Goal: Information Seeking & Learning: Learn about a topic

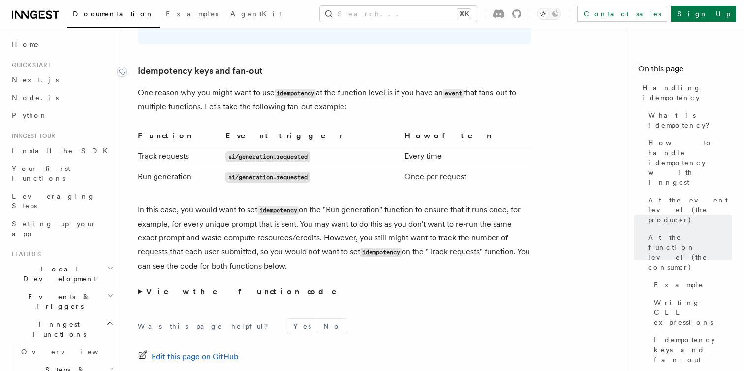
scroll to position [1919, 0]
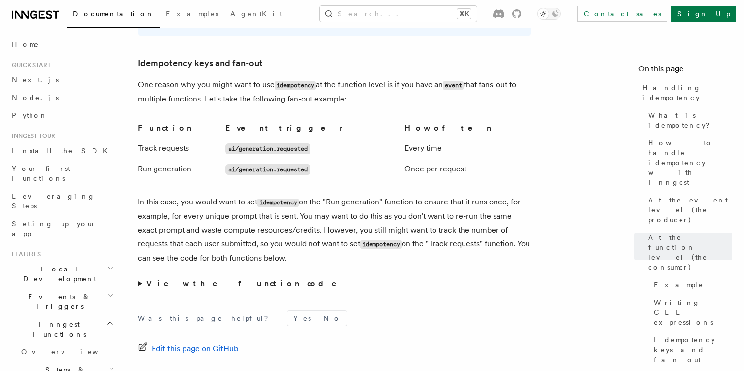
click at [160, 195] on p "In this case, you would want to set idempotency on the "Run generation" functio…" at bounding box center [335, 230] width 394 height 70
click at [159, 195] on p "In this case, you would want to set idempotency on the "Run generation" functio…" at bounding box center [335, 230] width 394 height 70
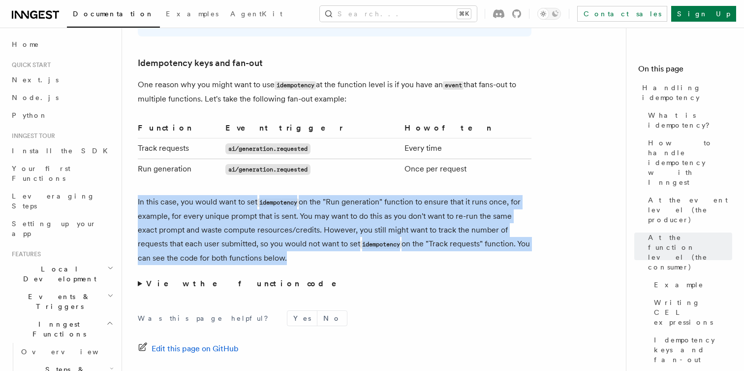
click at [159, 195] on p "In this case, you would want to set idempotency on the "Run generation" functio…" at bounding box center [335, 230] width 394 height 70
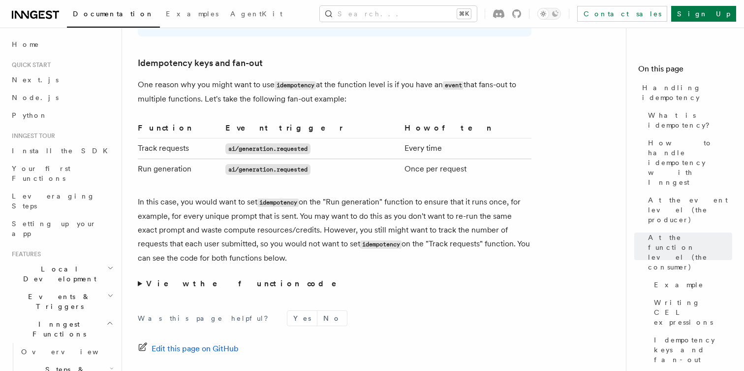
click at [159, 195] on p "In this case, you would want to set idempotency on the "Run generation" functio…" at bounding box center [335, 230] width 394 height 70
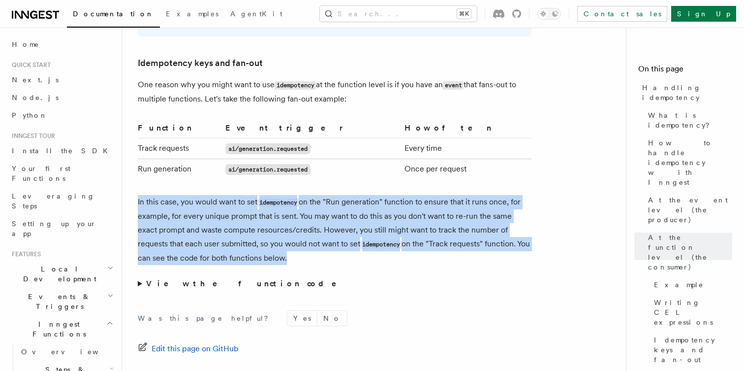
click at [159, 195] on p "In this case, you would want to set idempotency on the "Run generation" functio…" at bounding box center [335, 230] width 394 height 70
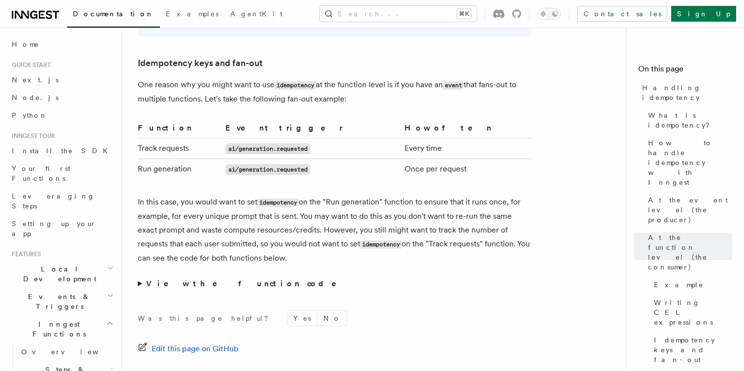
click at [159, 195] on p "In this case, you would want to set idempotency on the "Run generation" functio…" at bounding box center [335, 230] width 394 height 70
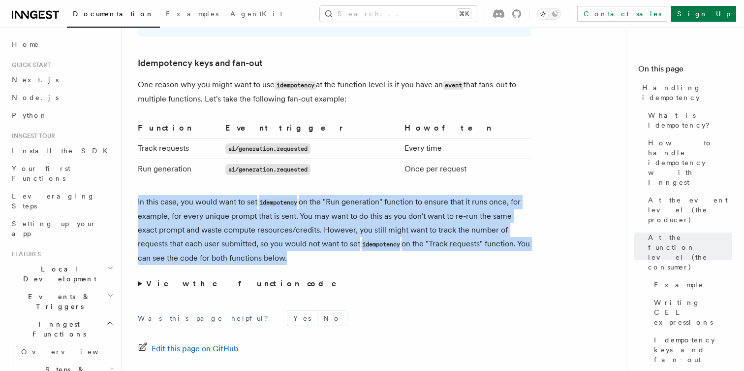
click at [159, 195] on p "In this case, you would want to set idempotency on the "Run generation" functio…" at bounding box center [335, 230] width 394 height 70
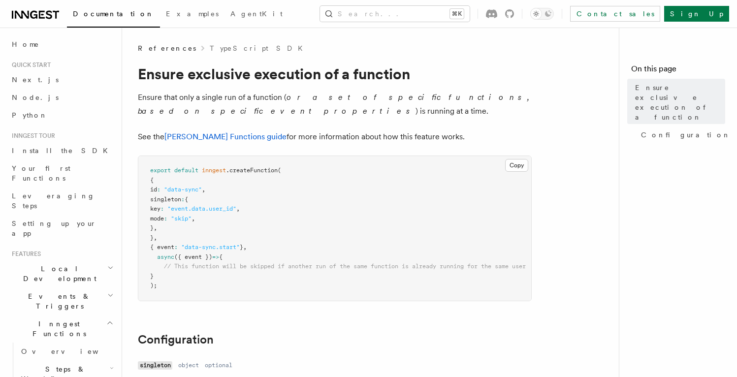
click at [162, 110] on p "Ensure that only a single run of a function ( or a set of specific functions, b…" at bounding box center [335, 105] width 394 height 28
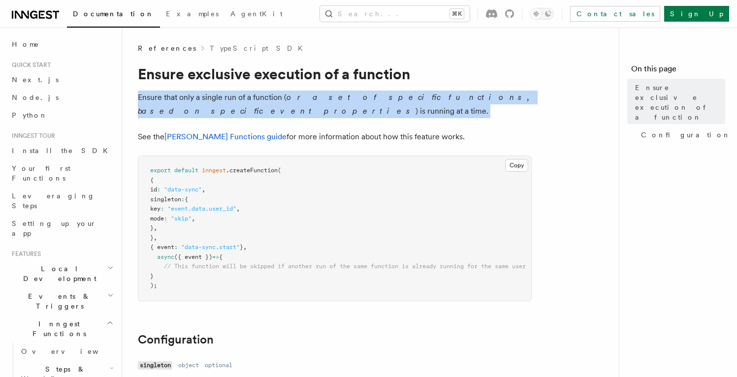
click at [162, 110] on p "Ensure that only a single run of a function ( or a set of specific functions, b…" at bounding box center [335, 105] width 394 height 28
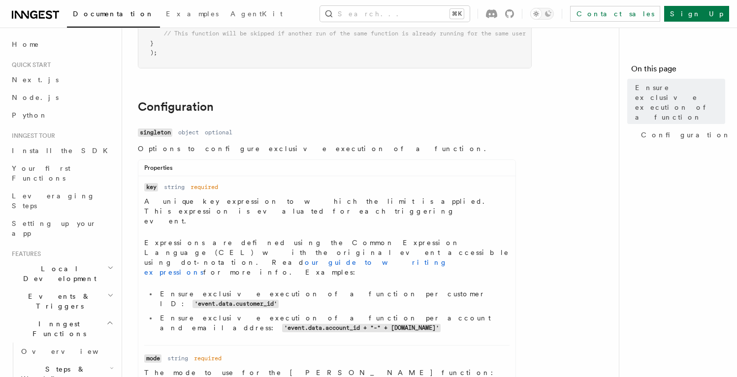
scroll to position [234, 0]
click at [157, 136] on code "singleton" at bounding box center [155, 132] width 34 height 8
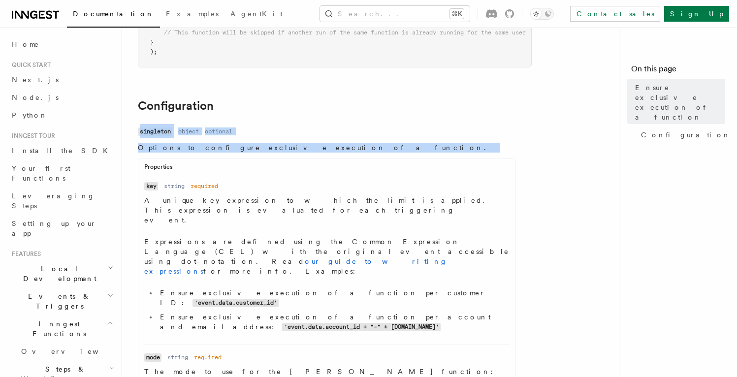
drag, startPoint x: 157, startPoint y: 139, endPoint x: 173, endPoint y: 153, distance: 21.7
click at [173, 153] on dl "Name singleton Type object Required optional Description Options to configure e…" at bounding box center [327, 279] width 378 height 309
click at [173, 153] on p "Options to configure exclusive execution of a function." at bounding box center [327, 148] width 378 height 10
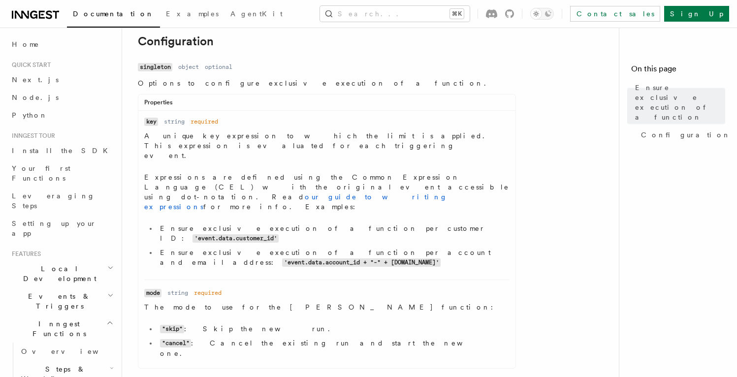
scroll to position [303, 0]
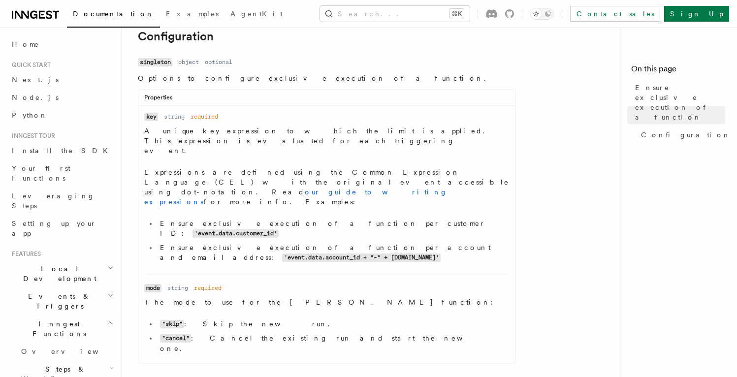
click at [184, 140] on p "A unique key expression to which the limit is applied. This expression is evalu…" at bounding box center [326, 141] width 365 height 30
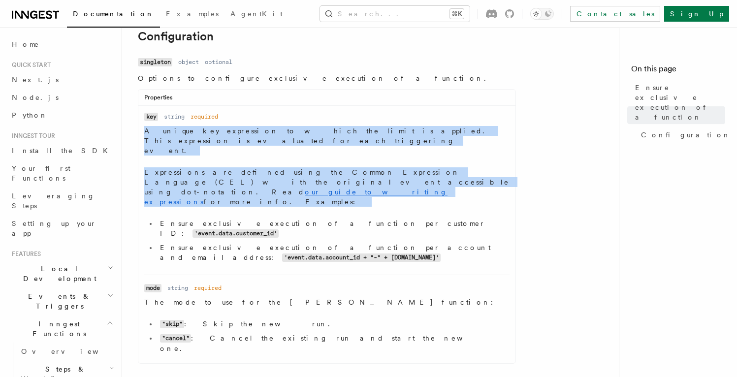
drag, startPoint x: 184, startPoint y: 140, endPoint x: 167, endPoint y: 162, distance: 27.5
click at [167, 162] on dd "A unique key expression to which the limit is applied. This expression is evalu…" at bounding box center [326, 196] width 365 height 141
click at [167, 167] on p "Expressions are defined using the Common Expression Language (CEL) with the ori…" at bounding box center [326, 186] width 365 height 39
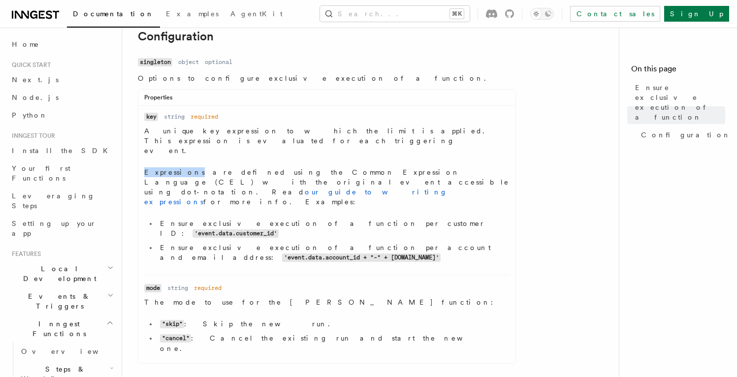
click at [167, 167] on p "Expressions are defined using the Common Expression Language (CEL) with the ori…" at bounding box center [326, 186] width 365 height 39
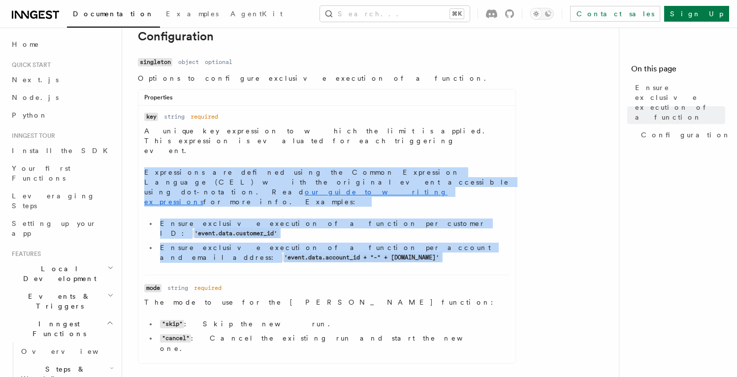
drag, startPoint x: 167, startPoint y: 162, endPoint x: 257, endPoint y: 209, distance: 100.6
click at [256, 208] on dd "A unique key expression to which the limit is applied. This expression is evalu…" at bounding box center [326, 196] width 365 height 141
click at [257, 243] on li "Ensure exclusive execution of a function per account and email address: 'event.…" at bounding box center [333, 253] width 353 height 20
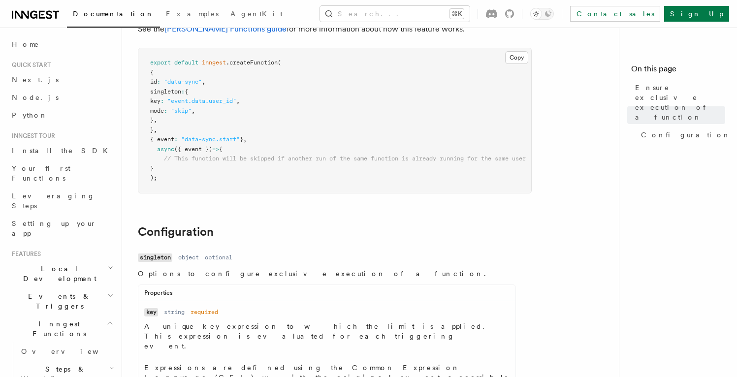
scroll to position [0, 0]
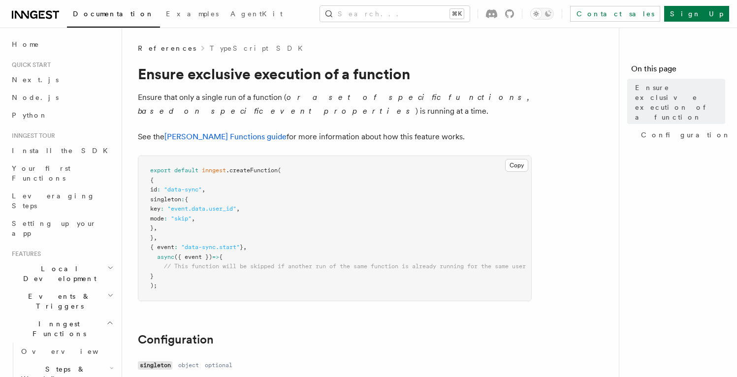
click at [315, 101] on em "or a set of specific functions, based on specific event properties" at bounding box center [334, 104] width 392 height 23
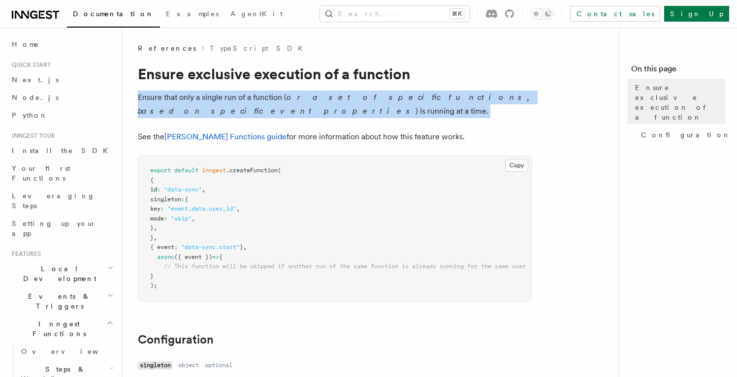
click at [315, 101] on em "or a set of specific functions, based on specific event properties" at bounding box center [334, 104] width 392 height 23
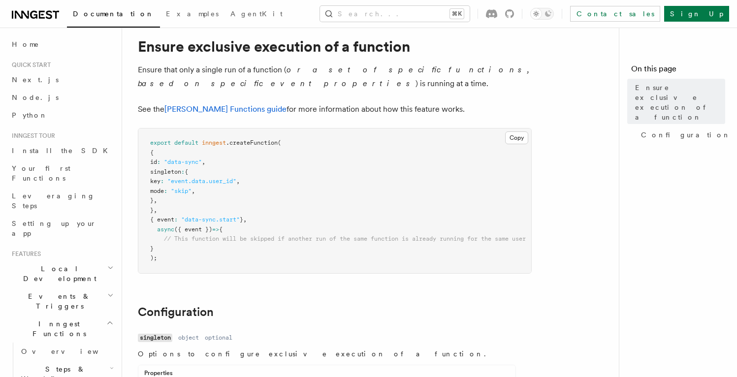
scroll to position [28, 0]
click at [311, 107] on p "See the Singleton Functions guide for more information about how this feature w…" at bounding box center [335, 109] width 394 height 14
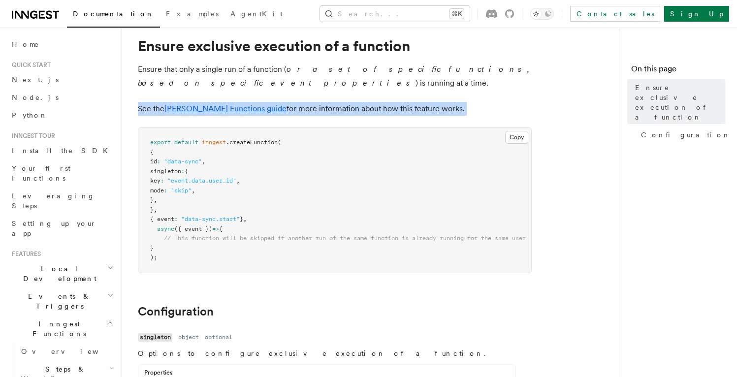
click at [311, 107] on p "See the Singleton Functions guide for more information about how this feature w…" at bounding box center [335, 109] width 394 height 14
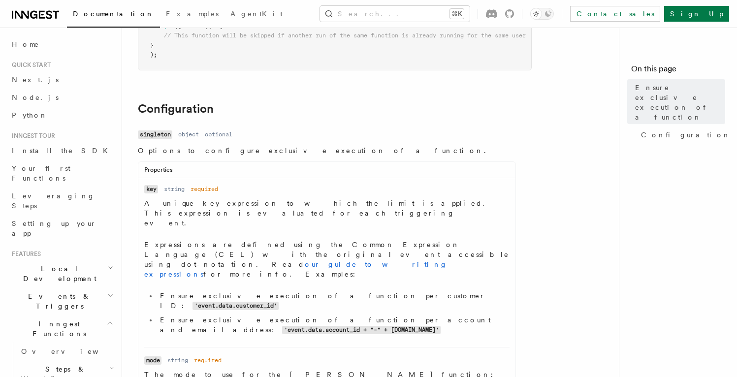
scroll to position [297, 0]
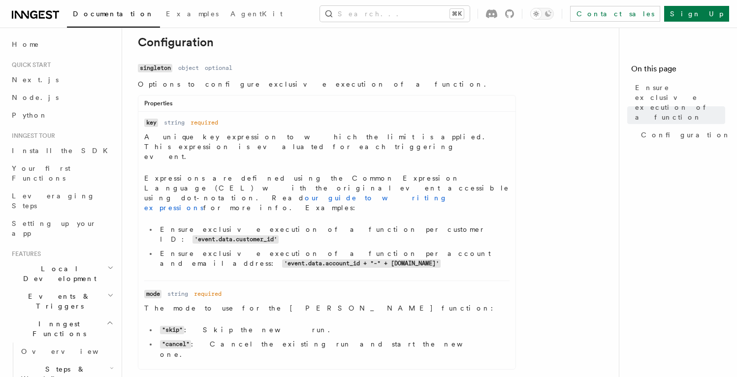
click at [255, 132] on dl "Name key Type string Required required Description A unique key expression to w…" at bounding box center [326, 195] width 365 height 155
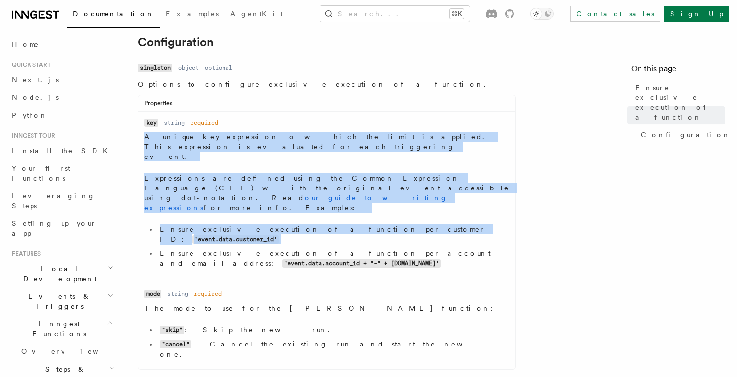
drag, startPoint x: 255, startPoint y: 132, endPoint x: 271, endPoint y: 196, distance: 66.2
click at [270, 195] on dl "Name key Type string Required required Description A unique key expression to w…" at bounding box center [326, 195] width 365 height 155
click at [271, 225] on li "Ensure exclusive execution of a function per customer ID: 'event.data.customer_…" at bounding box center [333, 235] width 353 height 20
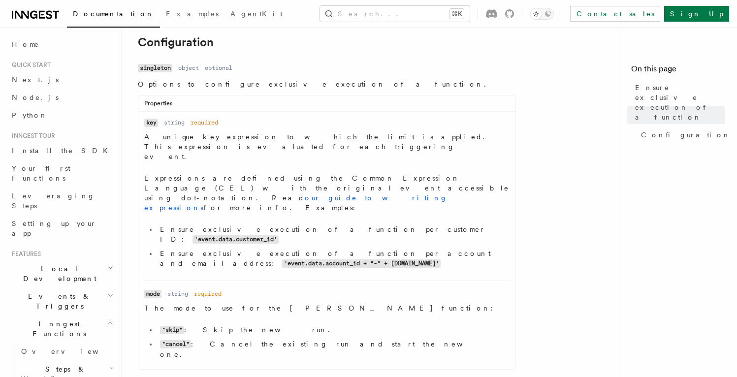
click at [271, 249] on li "Ensure exclusive execution of a function per account and email address: 'event.…" at bounding box center [333, 259] width 353 height 20
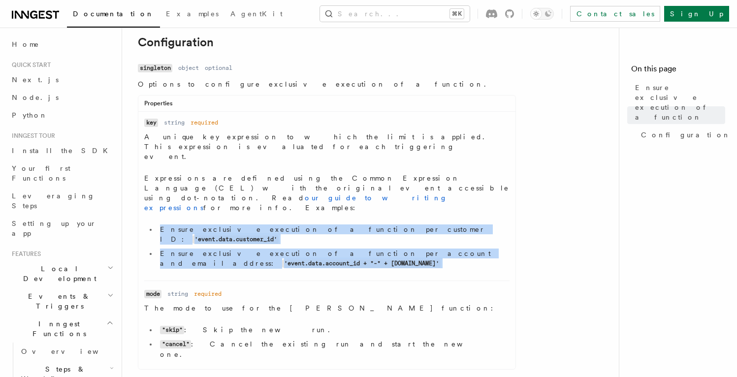
drag, startPoint x: 271, startPoint y: 210, endPoint x: 271, endPoint y: 200, distance: 9.8
click at [271, 225] on ul "Ensure exclusive execution of a function per customer ID: 'event.data.customer_…" at bounding box center [326, 247] width 365 height 44
click at [271, 225] on li "Ensure exclusive execution of a function per customer ID: 'event.data.customer_…" at bounding box center [333, 235] width 353 height 20
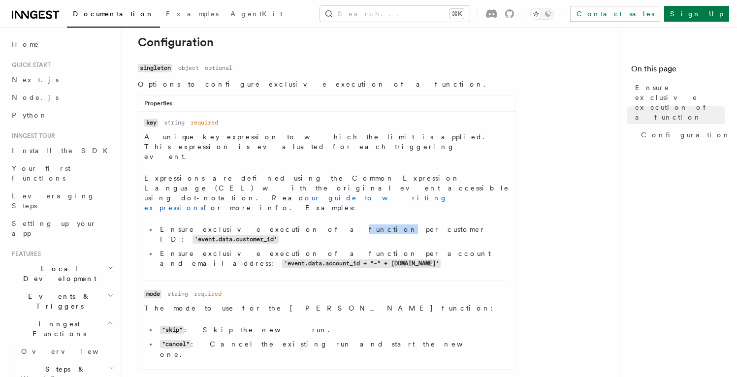
click at [271, 225] on li "Ensure exclusive execution of a function per customer ID: 'event.data.customer_…" at bounding box center [333, 235] width 353 height 20
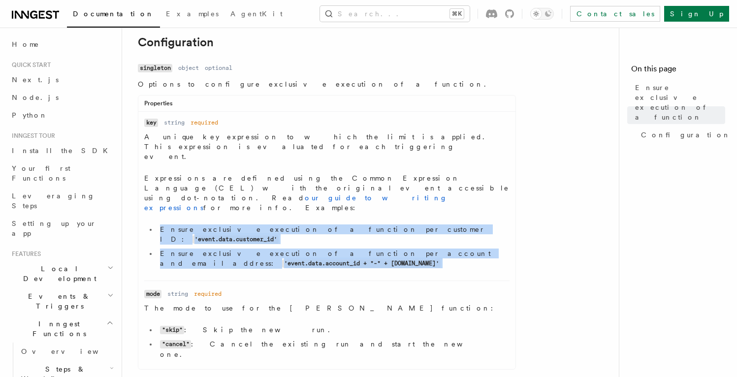
drag, startPoint x: 271, startPoint y: 200, endPoint x: 275, endPoint y: 208, distance: 9.1
click at [275, 225] on ul "Ensure exclusive execution of a function per customer ID: 'event.data.customer_…" at bounding box center [326, 247] width 365 height 44
click at [275, 249] on li "Ensure exclusive execution of a function per account and email address: 'event.…" at bounding box center [333, 259] width 353 height 20
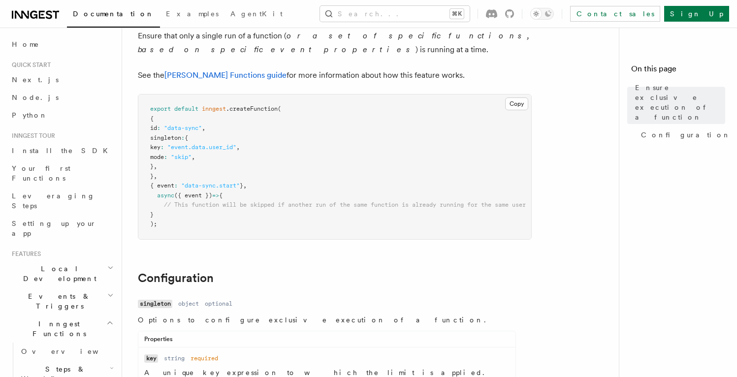
scroll to position [32, 0]
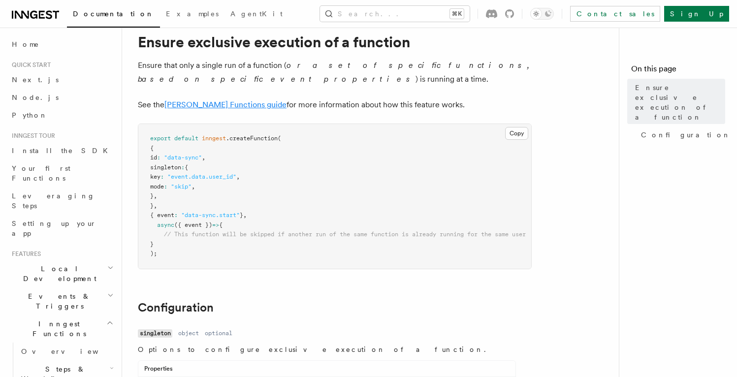
click at [236, 103] on link "Singleton Functions guide" at bounding box center [225, 104] width 122 height 9
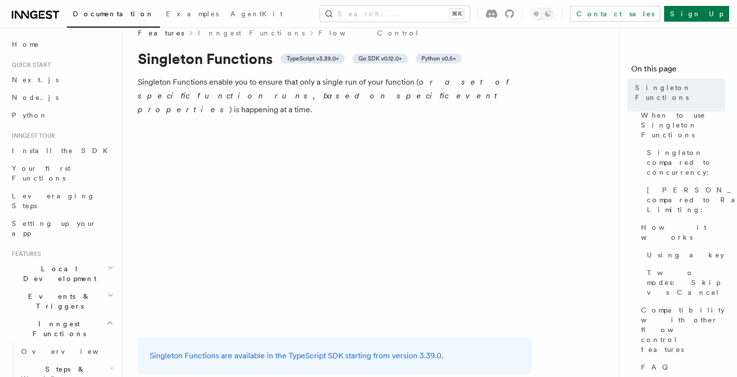
scroll to position [12, 0]
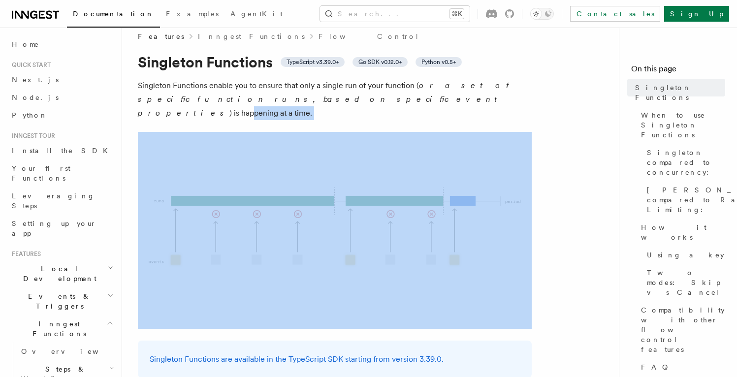
drag, startPoint x: 285, startPoint y: 112, endPoint x: 280, endPoint y: 92, distance: 20.3
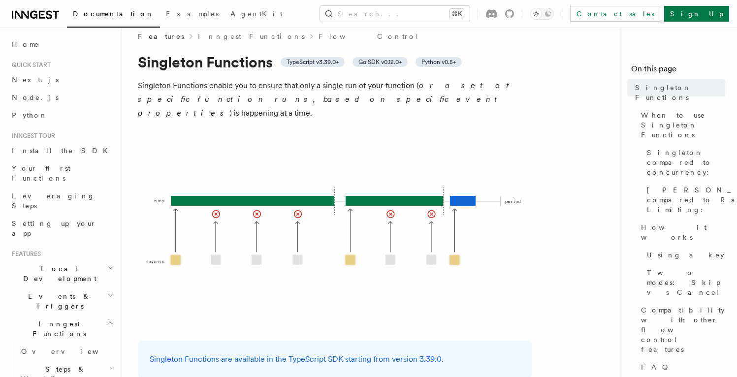
click at [280, 92] on p "Singleton Functions enable you to ensure that only a single run of your functio…" at bounding box center [335, 99] width 394 height 41
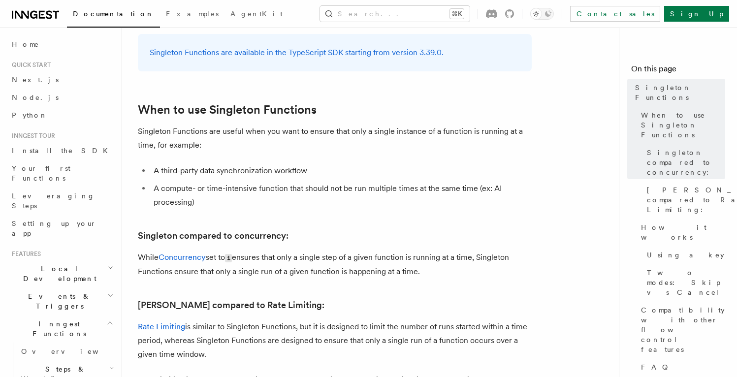
scroll to position [321, 0]
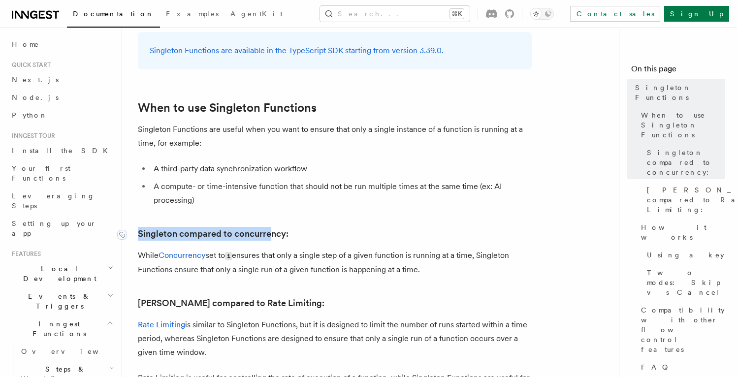
drag, startPoint x: 263, startPoint y: 185, endPoint x: 270, endPoint y: 220, distance: 36.0
click at [270, 227] on link "Singleton compared to concurrency:" at bounding box center [213, 234] width 151 height 14
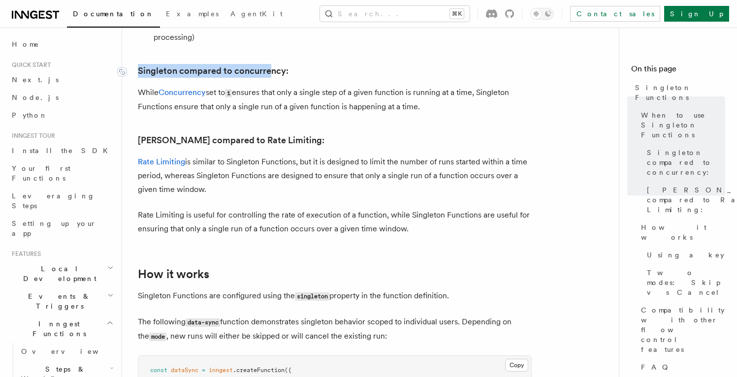
scroll to position [486, 0]
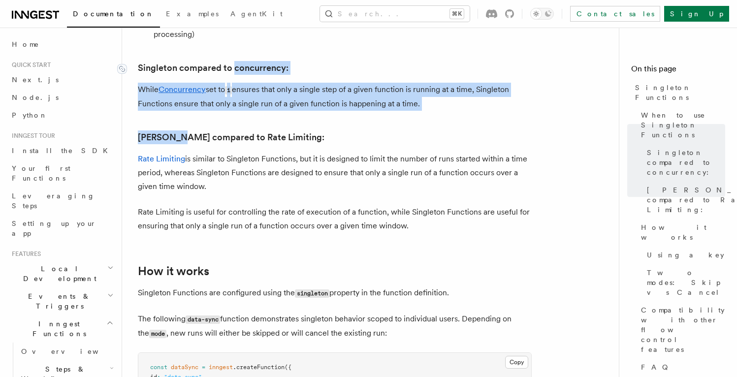
drag, startPoint x: 278, startPoint y: 104, endPoint x: 271, endPoint y: 55, distance: 49.7
click at [271, 61] on link "Singleton compared to concurrency:" at bounding box center [213, 68] width 151 height 14
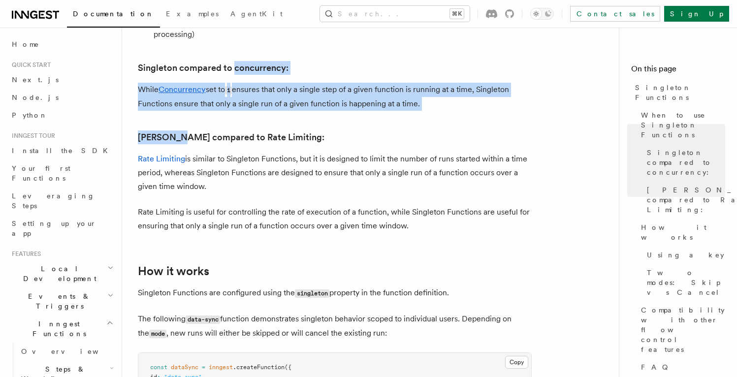
click at [260, 83] on p "While Concurrency set to 1 ensures that only a single step of a given function …" at bounding box center [335, 97] width 394 height 28
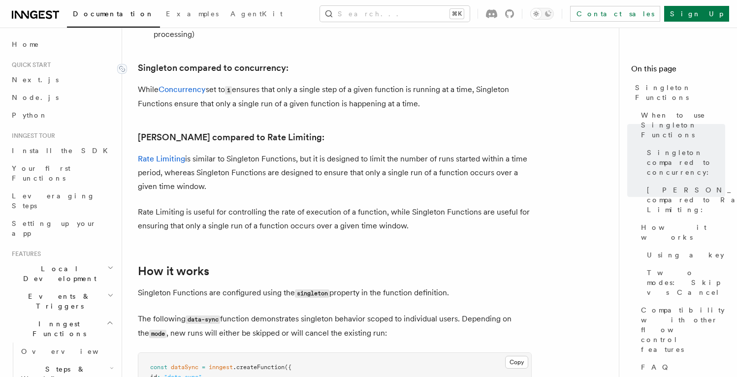
click at [259, 61] on link "Singleton compared to concurrency:" at bounding box center [213, 68] width 151 height 14
click at [326, 83] on p "While Concurrency set to 1 ensures that only a single step of a given function …" at bounding box center [335, 97] width 394 height 28
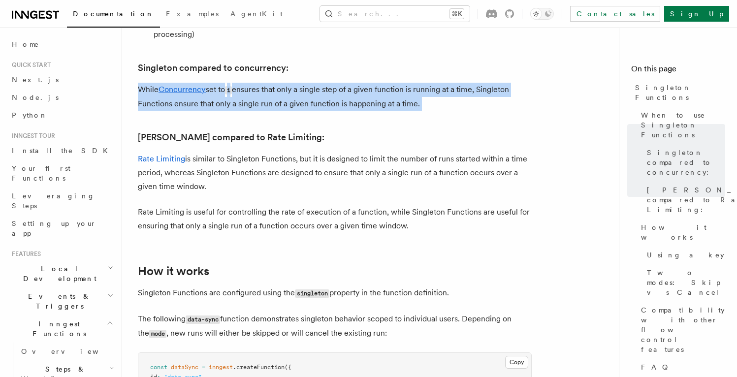
click at [326, 83] on p "While Concurrency set to 1 ensures that only a single step of a given function …" at bounding box center [335, 97] width 394 height 28
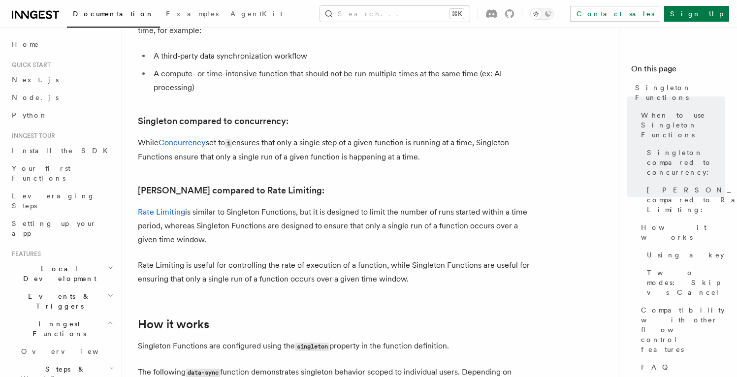
scroll to position [432, 0]
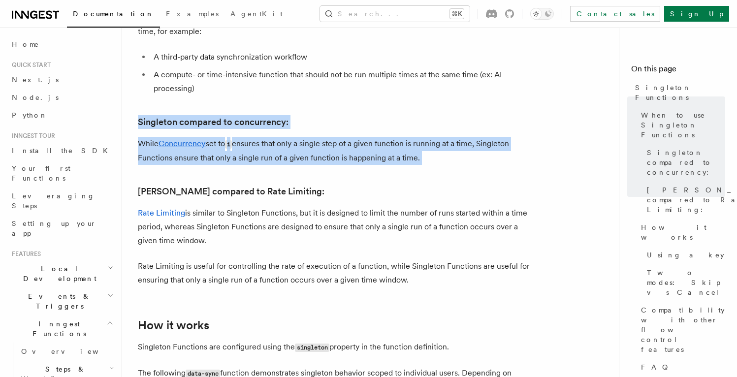
drag, startPoint x: 403, startPoint y: 165, endPoint x: 380, endPoint y: 95, distance: 73.6
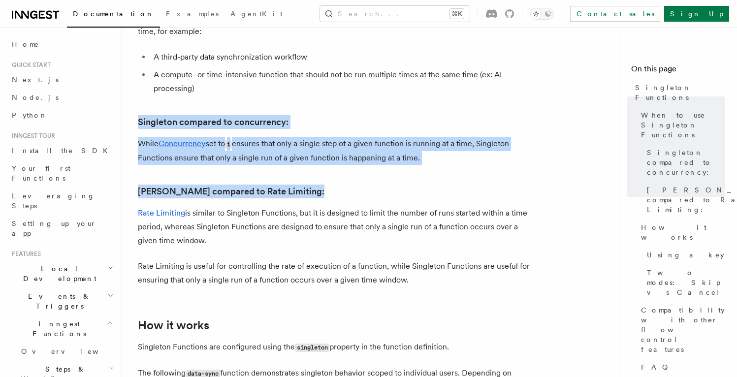
drag, startPoint x: 380, startPoint y: 95, endPoint x: 370, endPoint y: 184, distance: 89.6
click at [370, 185] on h3 "[PERSON_NAME] compared to Rate Limiting:" at bounding box center [335, 192] width 394 height 14
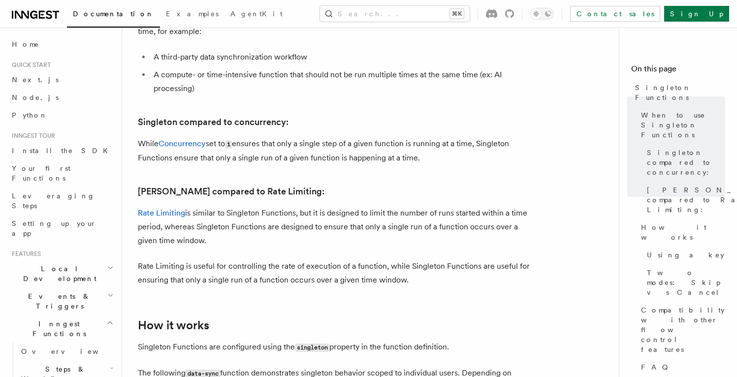
click at [369, 185] on h3 "Singleton compared to Rate Limiting:" at bounding box center [335, 192] width 394 height 14
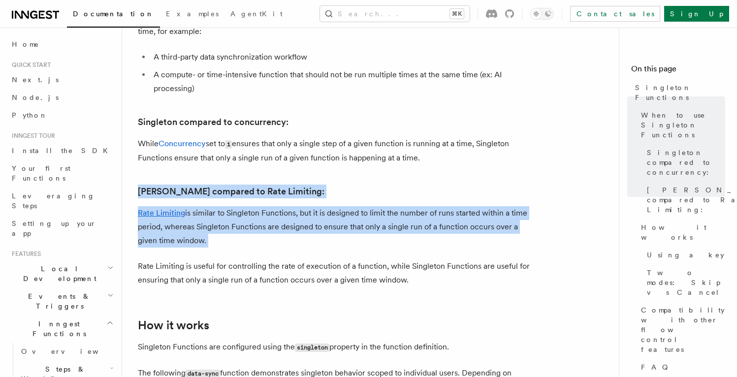
drag, startPoint x: 369, startPoint y: 176, endPoint x: 421, endPoint y: 230, distance: 74.9
click at [421, 230] on p "Rate Limiting is similar to Singleton Functions, but it is designed to limit th…" at bounding box center [335, 226] width 394 height 41
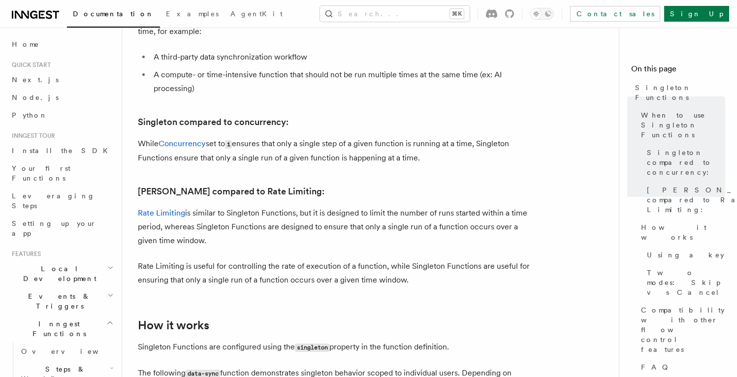
drag, startPoint x: 421, startPoint y: 229, endPoint x: 398, endPoint y: 187, distance: 48.3
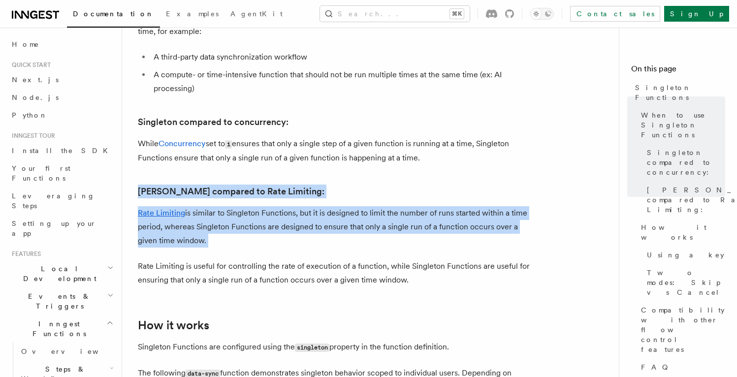
drag, startPoint x: 398, startPoint y: 187, endPoint x: 393, endPoint y: 177, distance: 10.8
click at [393, 185] on h3 "Singleton compared to Rate Limiting:" at bounding box center [335, 192] width 394 height 14
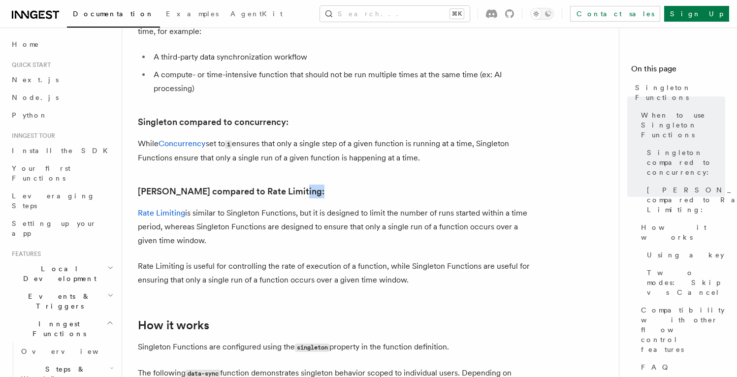
click at [393, 185] on h3 "Singleton compared to Rate Limiting:" at bounding box center [335, 192] width 394 height 14
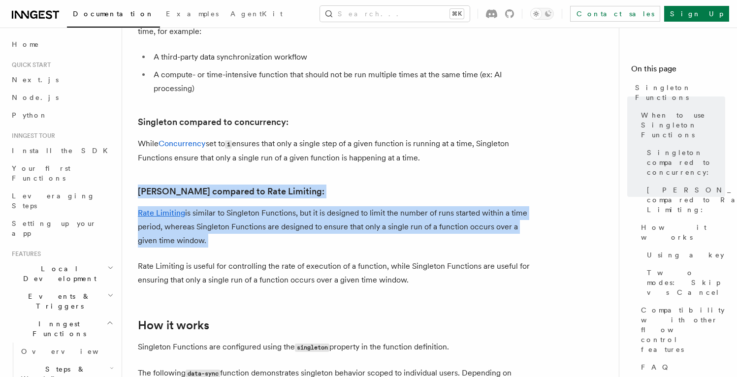
drag, startPoint x: 393, startPoint y: 177, endPoint x: 390, endPoint y: 209, distance: 32.6
click at [390, 211] on p "Rate Limiting is similar to Singleton Functions, but it is designed to limit th…" at bounding box center [335, 226] width 394 height 41
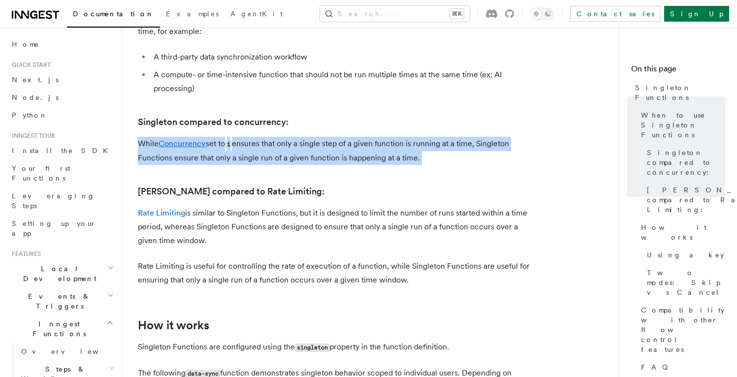
drag, startPoint x: 365, startPoint y: 155, endPoint x: 304, endPoint y: 109, distance: 77.0
click at [304, 115] on h3 "Singleton compared to concurrency:" at bounding box center [335, 122] width 394 height 14
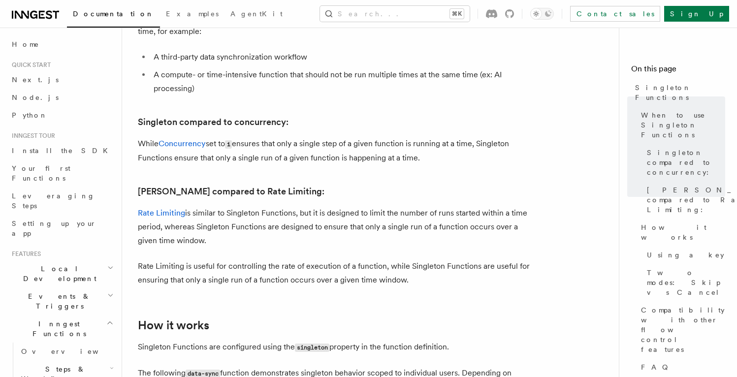
click at [304, 115] on h3 "Singleton compared to concurrency:" at bounding box center [335, 122] width 394 height 14
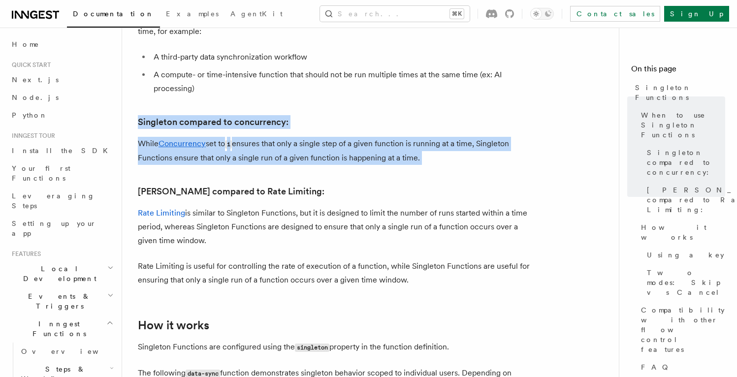
drag, startPoint x: 304, startPoint y: 109, endPoint x: 317, endPoint y: 126, distance: 21.5
click at [317, 137] on p "While Concurrency set to 1 ensures that only a single step of a given function …" at bounding box center [335, 151] width 394 height 28
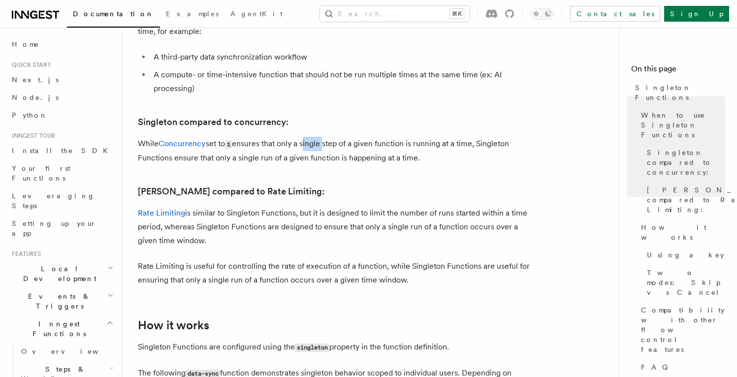
click at [317, 137] on p "While Concurrency set to 1 ensures that only a single step of a given function …" at bounding box center [335, 151] width 394 height 28
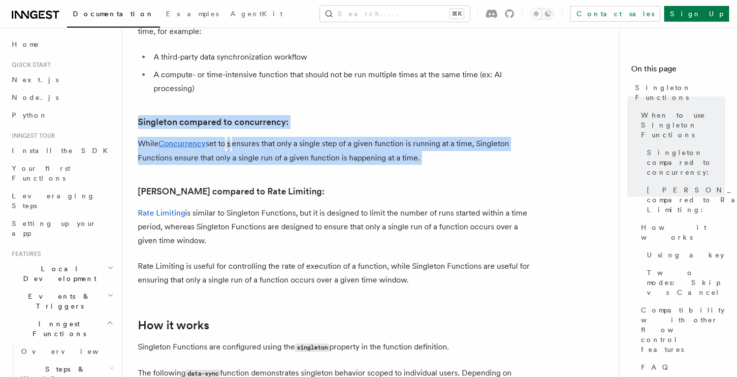
drag, startPoint x: 317, startPoint y: 126, endPoint x: 292, endPoint y: 104, distance: 33.1
click at [292, 115] on h3 "Singleton compared to concurrency:" at bounding box center [335, 122] width 394 height 14
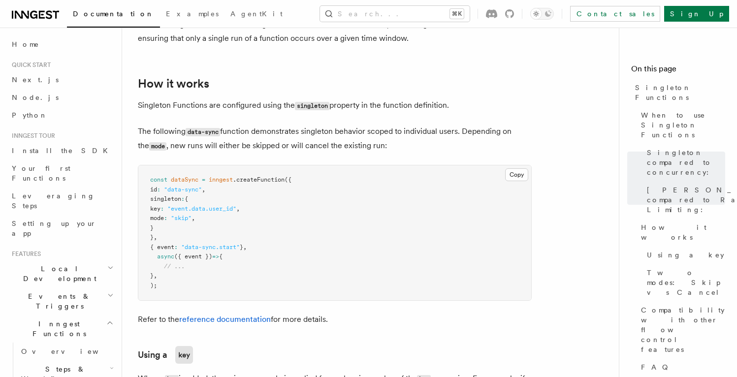
scroll to position [672, 0]
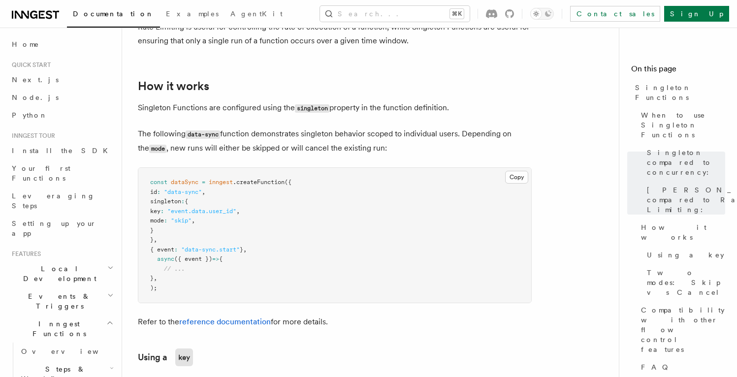
click at [288, 141] on p "The following data-sync function demonstrates singleton behavior scoped to indi…" at bounding box center [335, 141] width 394 height 29
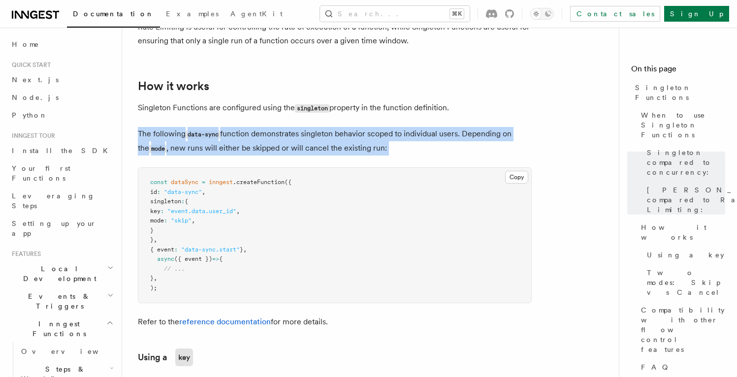
drag, startPoint x: 358, startPoint y: 109, endPoint x: 357, endPoint y: 125, distance: 16.3
click at [357, 127] on p "The following data-sync function demonstrates singleton behavior scoped to indi…" at bounding box center [335, 141] width 394 height 29
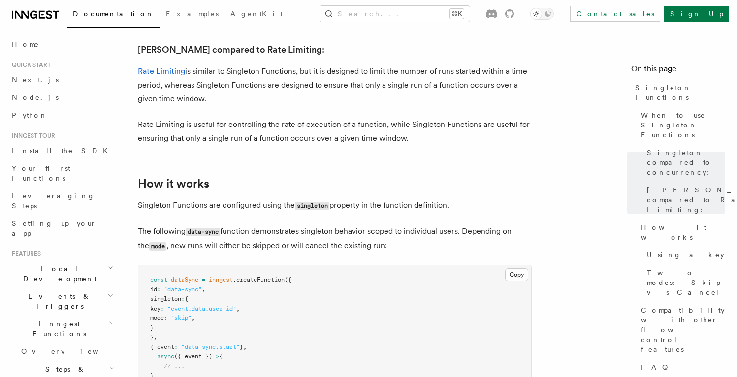
scroll to position [562, 0]
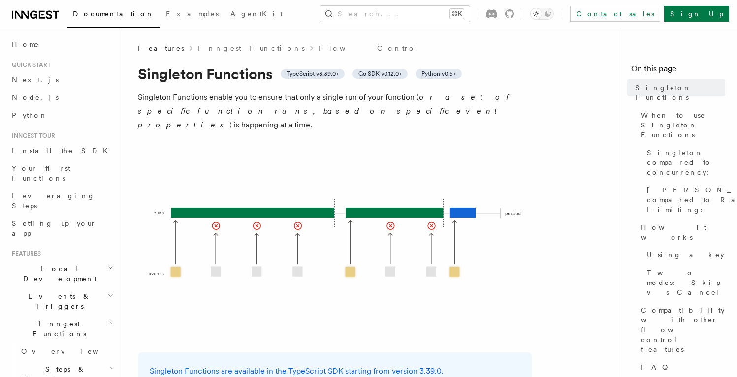
click at [449, 75] on span "Python v0.5+" at bounding box center [438, 74] width 34 height 8
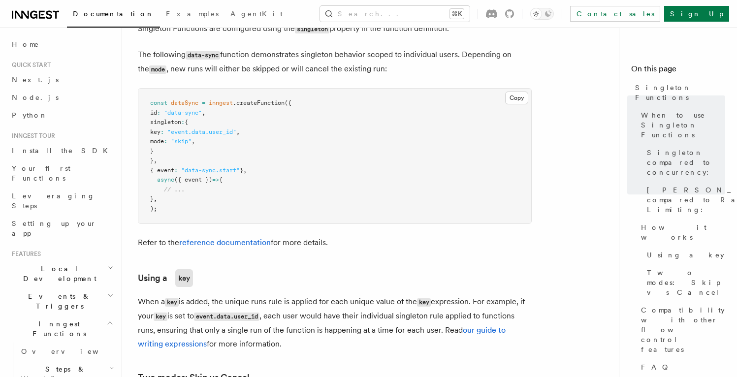
scroll to position [905, 0]
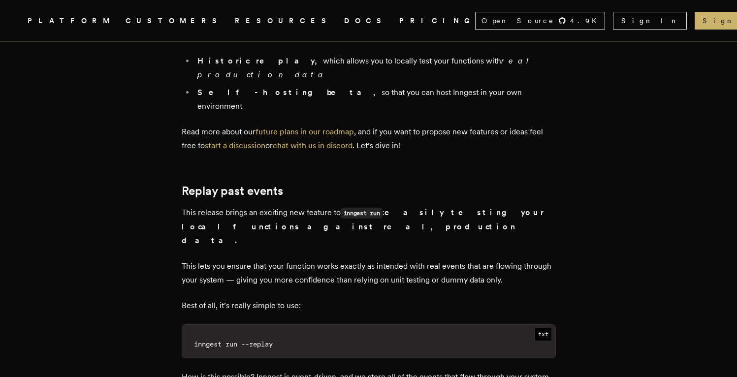
scroll to position [735, 0]
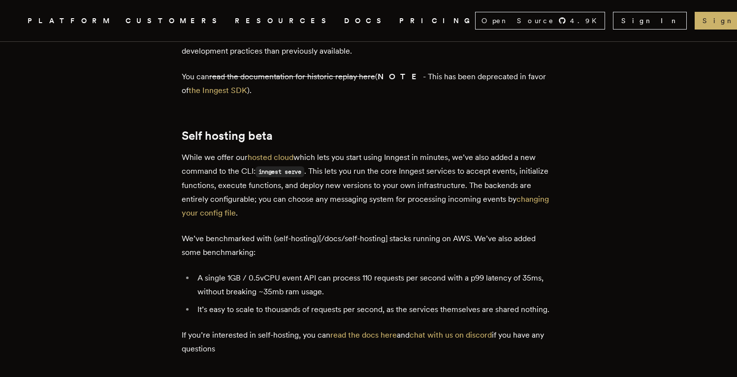
click at [220, 86] on div "Inngest v0.5.0 is here ! This release contains exciting new functionality to im…" at bounding box center [369, 81] width 374 height 869
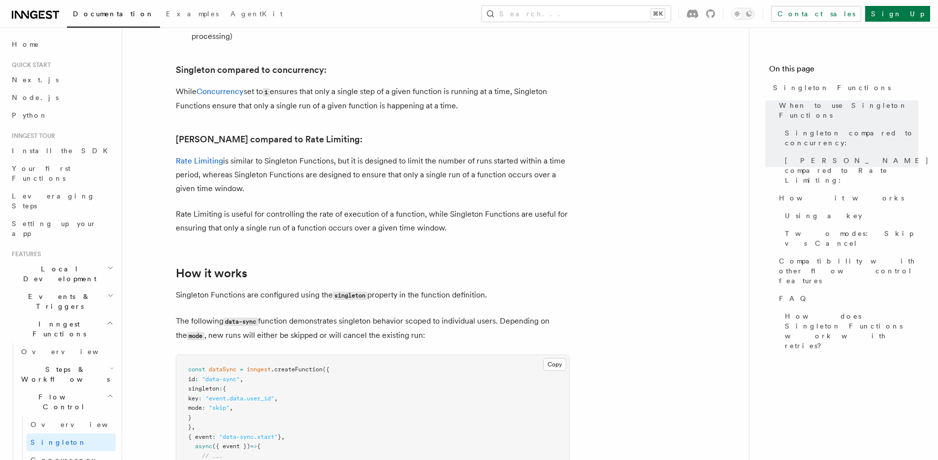
scroll to position [486, 0]
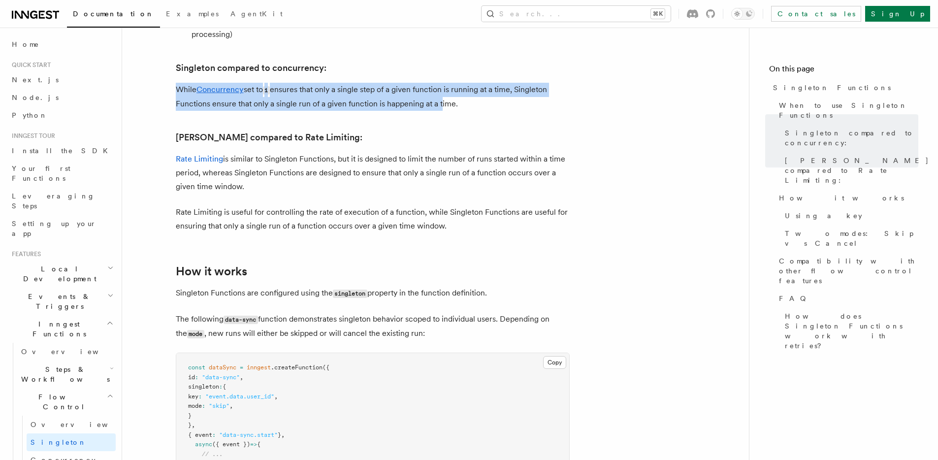
drag, startPoint x: 404, startPoint y: 64, endPoint x: 445, endPoint y: 94, distance: 50.5
click at [445, 94] on p "While Concurrency set to 1 ensures that only a single step of a given function …" at bounding box center [373, 97] width 394 height 28
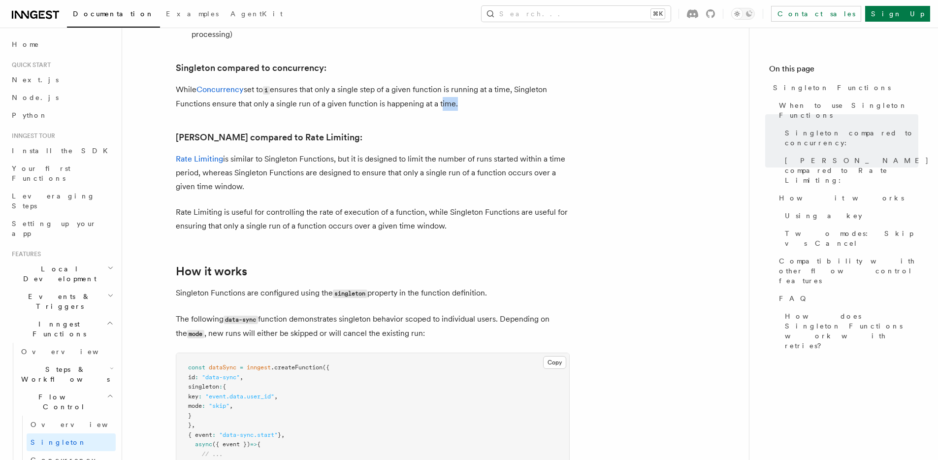
click at [445, 94] on p "While Concurrency set to 1 ensures that only a single step of a given function …" at bounding box center [373, 97] width 394 height 28
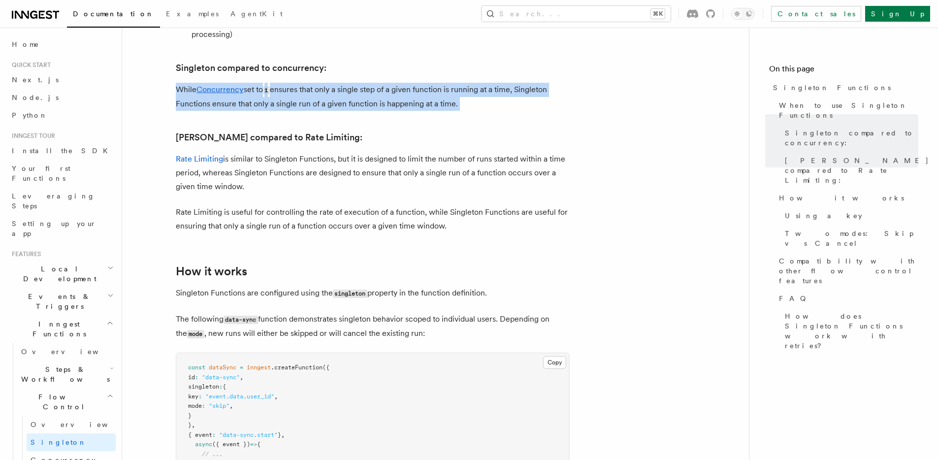
click at [445, 94] on p "While Concurrency set to 1 ensures that only a single step of a given function …" at bounding box center [373, 97] width 394 height 28
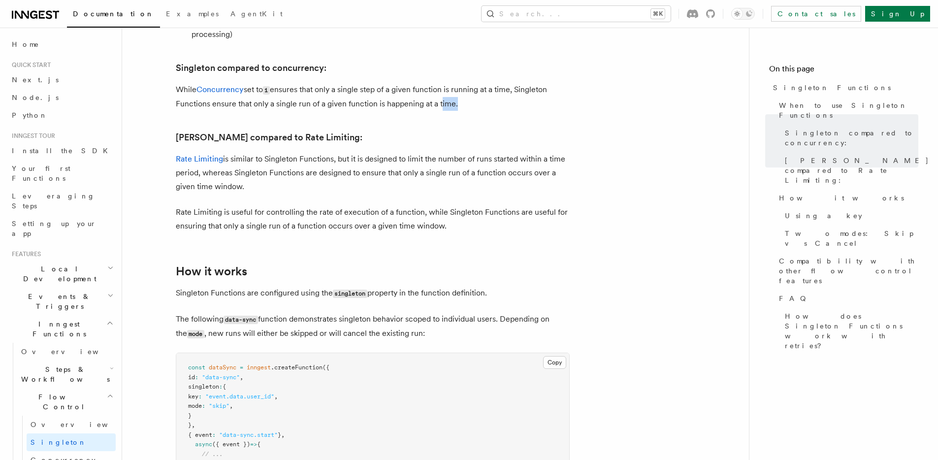
click at [445, 94] on p "While Concurrency set to 1 ensures that only a single step of a given function …" at bounding box center [373, 97] width 394 height 28
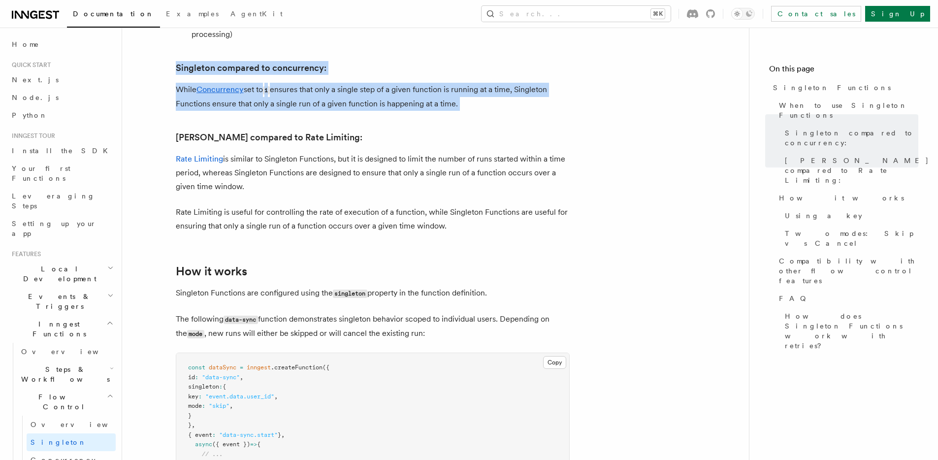
drag, startPoint x: 445, startPoint y: 94, endPoint x: 421, endPoint y: 56, distance: 44.7
click at [421, 61] on h3 "Singleton compared to concurrency:" at bounding box center [373, 68] width 394 height 14
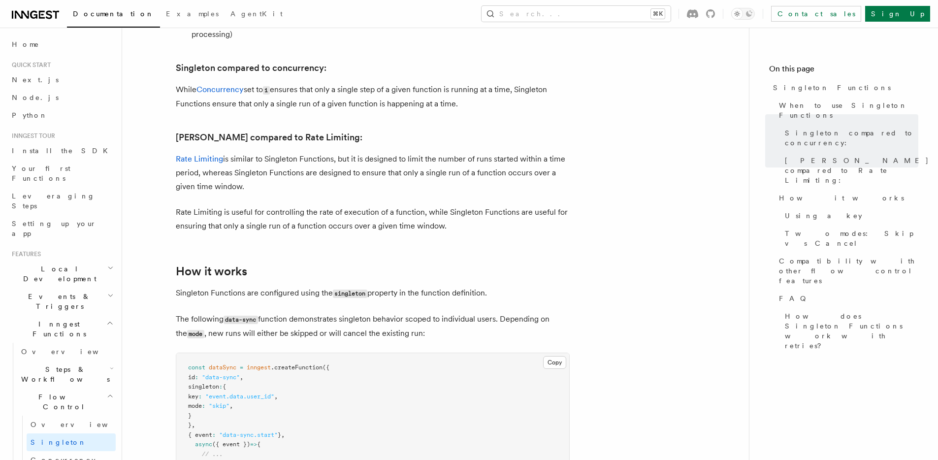
click at [421, 61] on h3 "Singleton compared to concurrency:" at bounding box center [373, 68] width 394 height 14
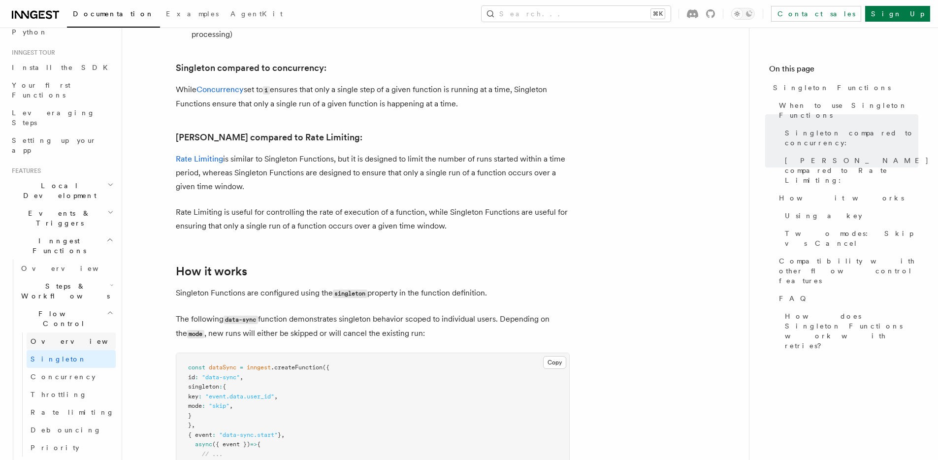
scroll to position [81, 0]
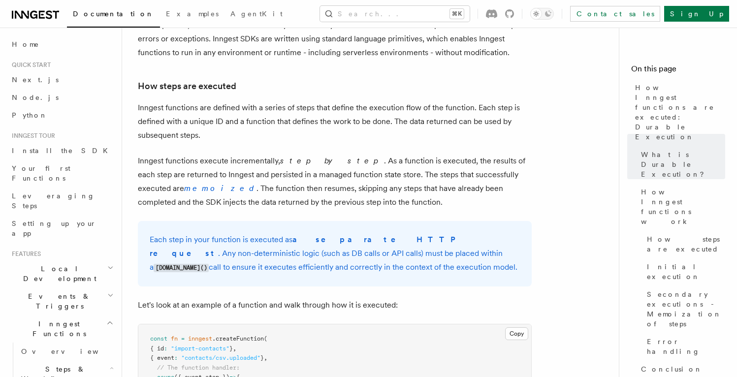
scroll to position [697, 0]
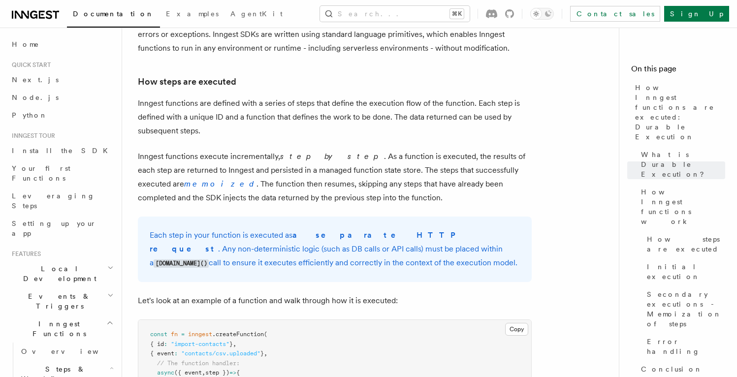
click at [352, 150] on p "Inngest functions execute incrementally, step by step . As a function is execut…" at bounding box center [335, 177] width 394 height 55
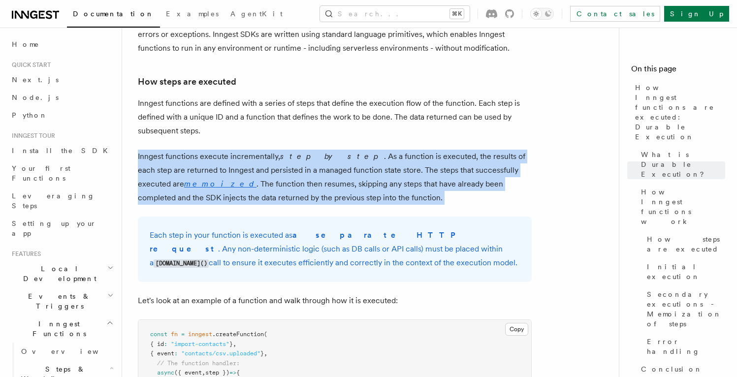
drag, startPoint x: 352, startPoint y: 123, endPoint x: 344, endPoint y: 157, distance: 35.2
click at [344, 157] on p "Inngest functions execute incrementally, step by step . As a function is execut…" at bounding box center [335, 177] width 394 height 55
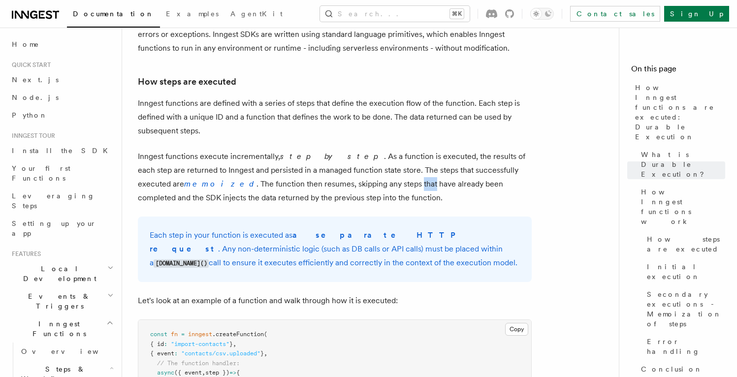
click at [344, 157] on p "Inngest functions execute incrementally, step by step . As a function is execut…" at bounding box center [335, 177] width 394 height 55
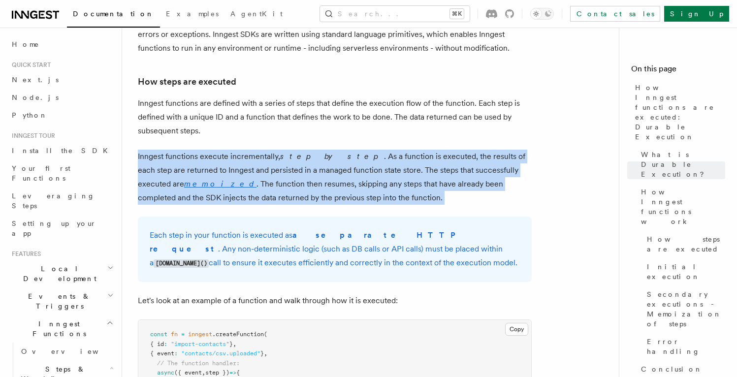
click at [344, 157] on p "Inngest functions execute incrementally, step by step . As a function is execut…" at bounding box center [335, 177] width 394 height 55
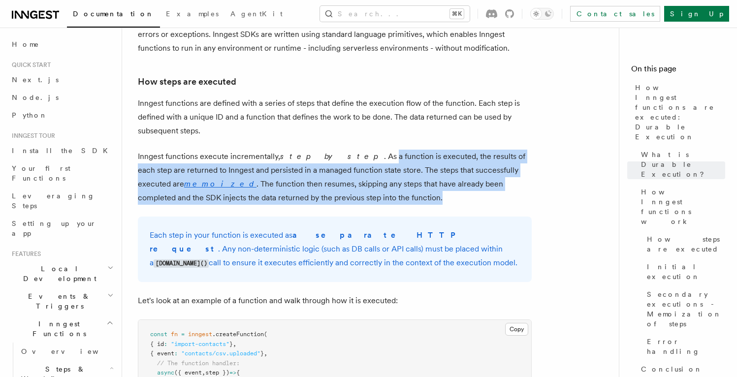
drag, startPoint x: 340, startPoint y: 167, endPoint x: 337, endPoint y: 131, distance: 36.0
click at [337, 150] on p "Inngest functions execute incrementally, step by step . As a function is execut…" at bounding box center [335, 177] width 394 height 55
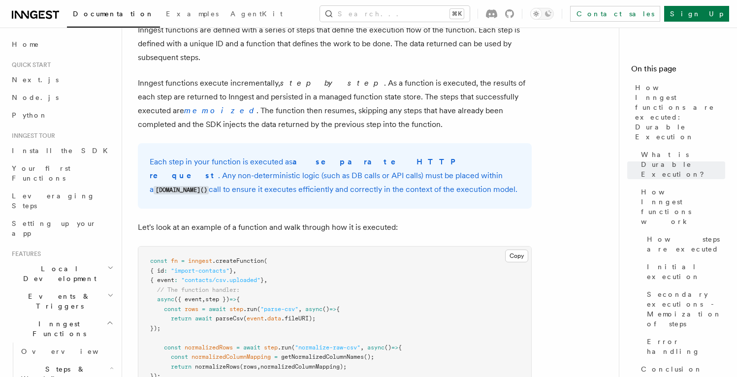
scroll to position [773, 0]
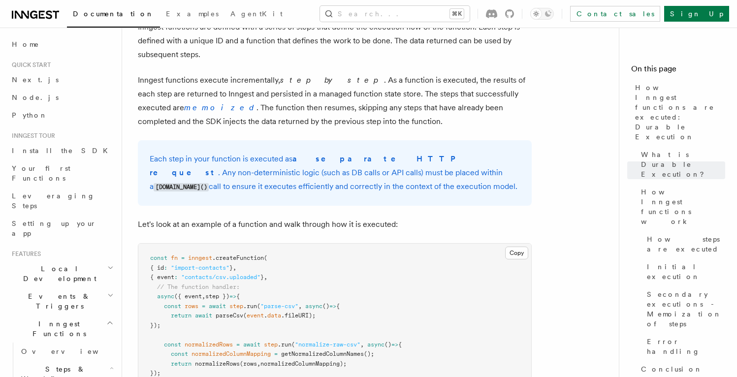
click at [337, 154] on strong "a separate HTTP request" at bounding box center [306, 165] width 312 height 23
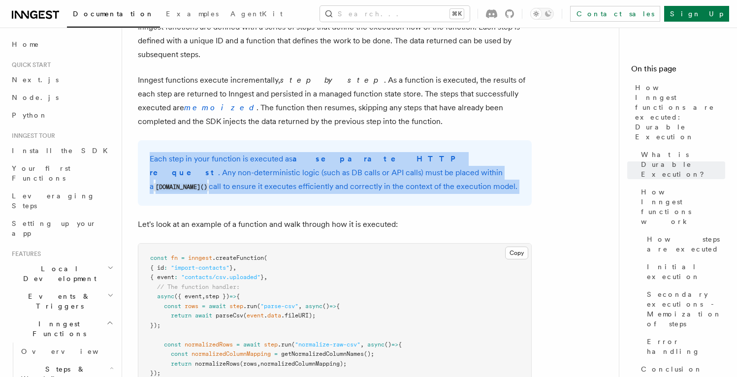
click at [337, 154] on strong "a separate HTTP request" at bounding box center [306, 165] width 312 height 23
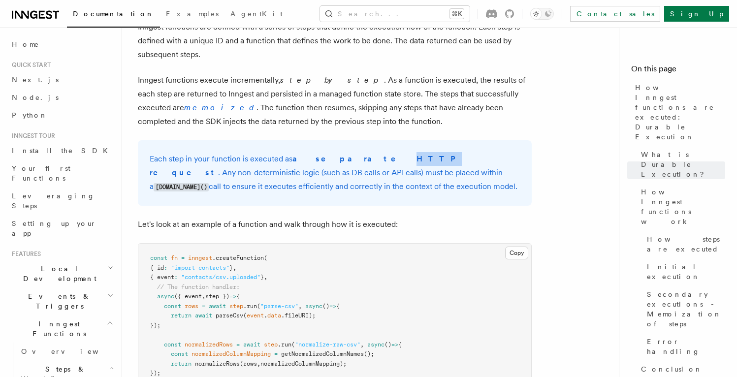
click at [337, 154] on strong "a separate HTTP request" at bounding box center [306, 165] width 312 height 23
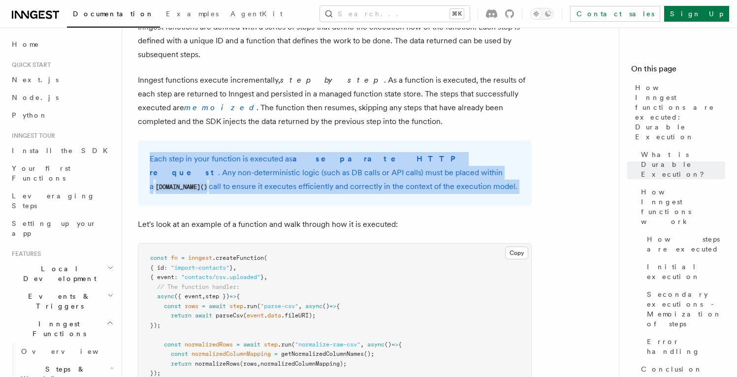
click at [337, 154] on strong "a separate HTTP request" at bounding box center [306, 165] width 312 height 23
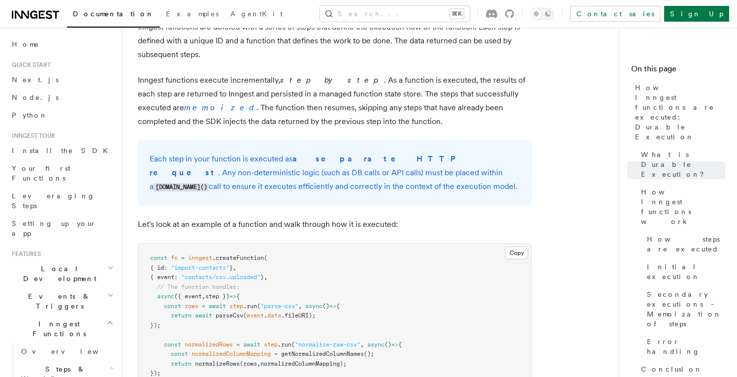
click at [337, 154] on strong "a separate HTTP request" at bounding box center [306, 165] width 312 height 23
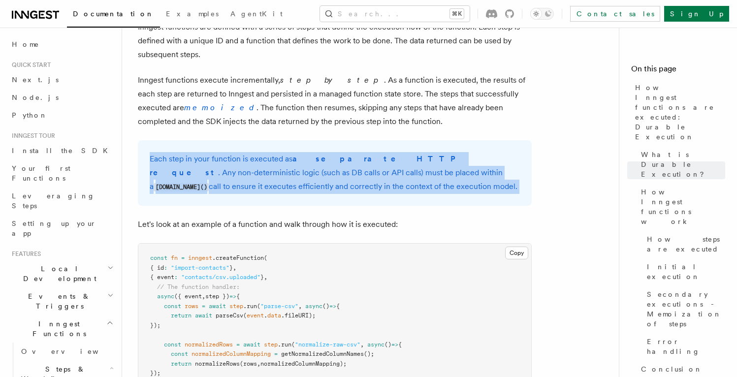
click at [337, 154] on strong "a separate HTTP request" at bounding box center [306, 165] width 312 height 23
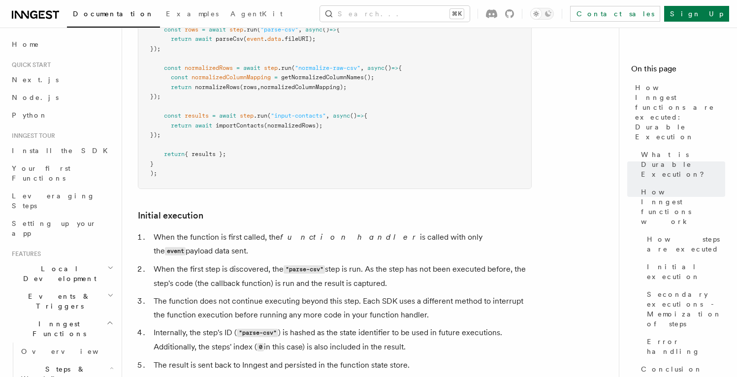
scroll to position [1054, 0]
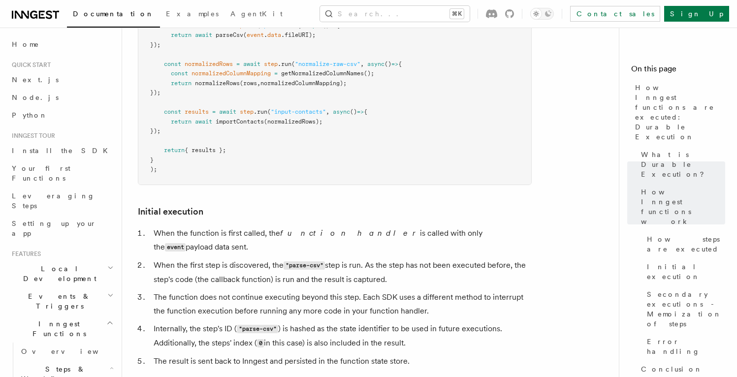
click at [332, 290] on li "The function does not continue executing beyond this step. Each SDK uses a diff…" at bounding box center [341, 304] width 381 height 28
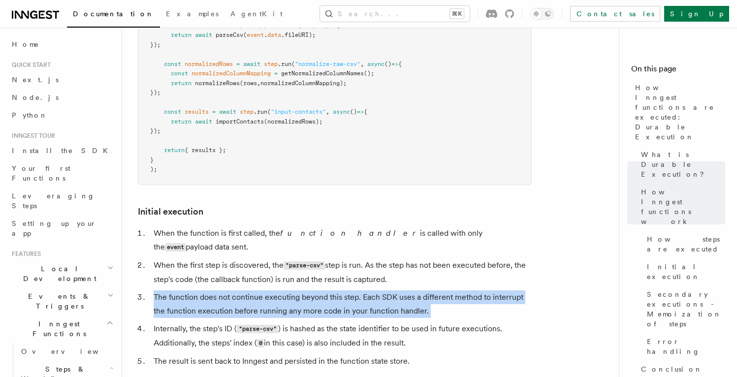
click at [332, 290] on li "The function does not continue executing beyond this step. Each SDK uses a diff…" at bounding box center [341, 304] width 381 height 28
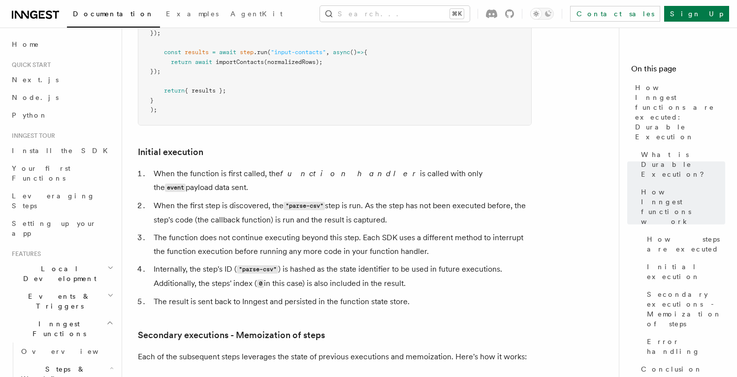
click at [332, 295] on li "The result is sent back to Inngest and persisted in the function state store." at bounding box center [341, 302] width 381 height 14
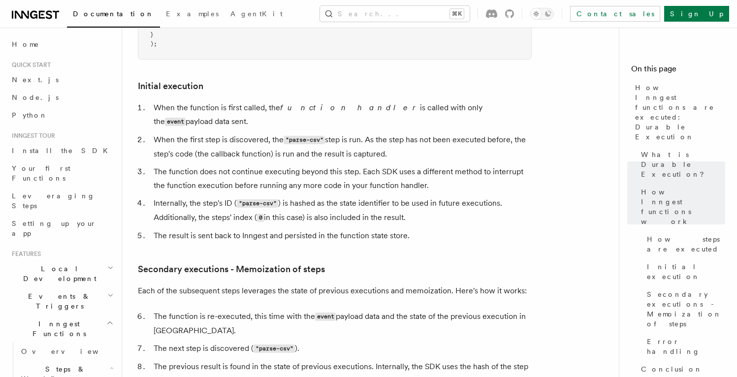
scroll to position [1202, 0]
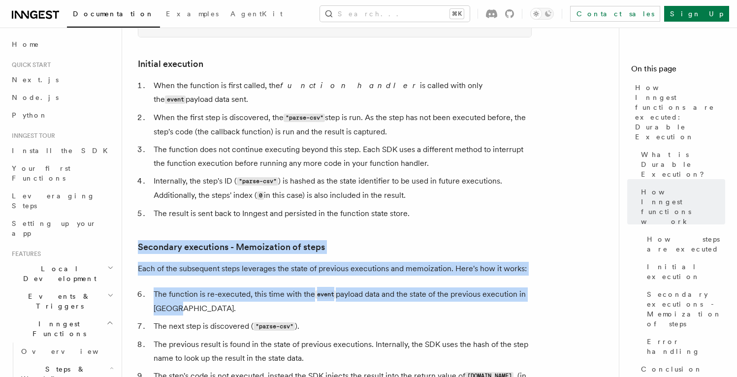
drag, startPoint x: 263, startPoint y: 273, endPoint x: 271, endPoint y: 187, distance: 87.1
click at [271, 187] on article "Features Inngest Functions Steps & Workflows How Inngest functions are executed…" at bounding box center [374, 6] width 473 height 2330
click at [271, 186] on article "Features Inngest Functions Steps & Workflows How Inngest functions are executed…" at bounding box center [374, 6] width 473 height 2330
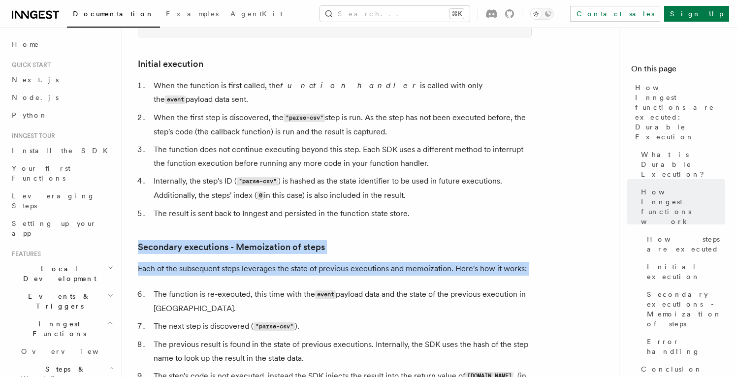
drag, startPoint x: 273, startPoint y: 190, endPoint x: 232, endPoint y: 242, distance: 66.0
click at [232, 242] on article "Features Inngest Functions Steps & Workflows How Inngest functions are executed…" at bounding box center [374, 6] width 473 height 2330
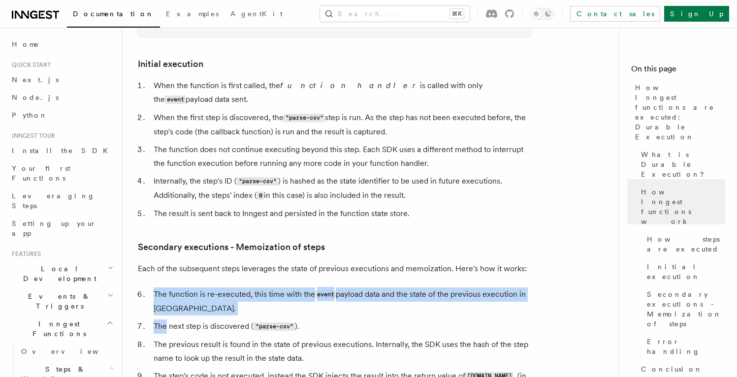
drag, startPoint x: 232, startPoint y: 242, endPoint x: 243, endPoint y: 276, distance: 35.5
click at [243, 276] on article "Features Inngest Functions Steps & Workflows How Inngest functions are executed…" at bounding box center [374, 6] width 473 height 2330
click at [243, 288] on ol "The function is re-executed, this time with the event payload data and the stat…" at bounding box center [335, 361] width 394 height 146
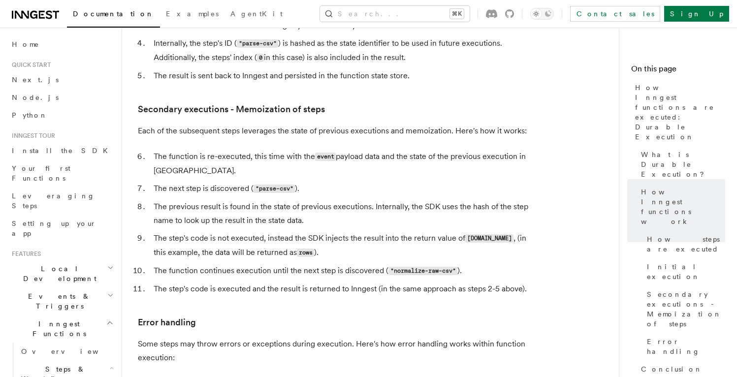
scroll to position [1344, 0]
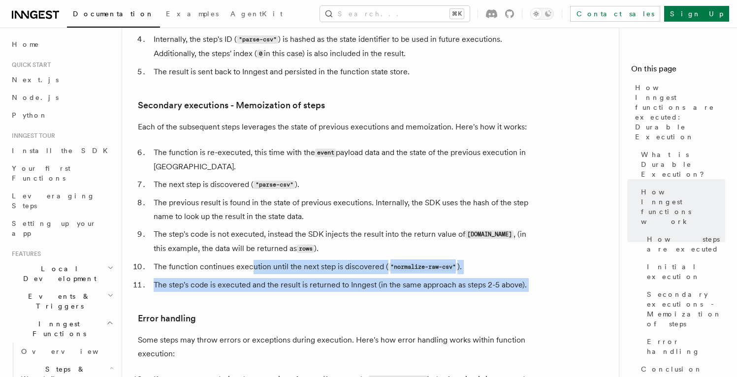
drag, startPoint x: 279, startPoint y: 259, endPoint x: 252, endPoint y: 236, distance: 35.9
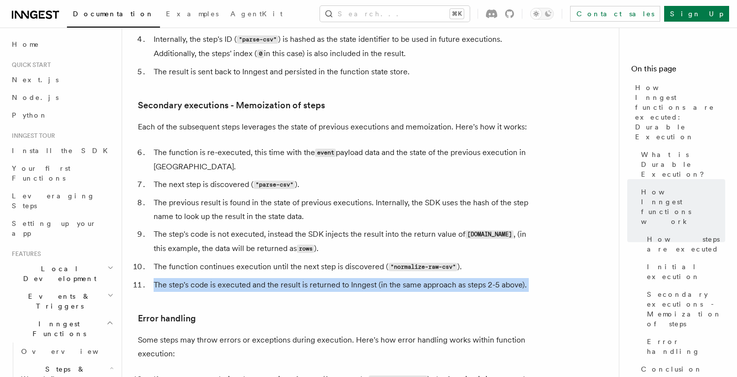
click at [252, 236] on ol "The function is re-executed, this time with the event payload data and the stat…" at bounding box center [335, 219] width 394 height 146
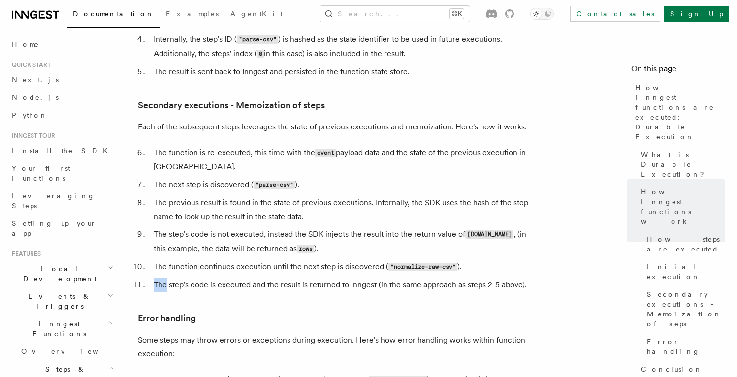
click at [252, 236] on ol "The function is re-executed, this time with the event payload data and the stat…" at bounding box center [335, 219] width 394 height 146
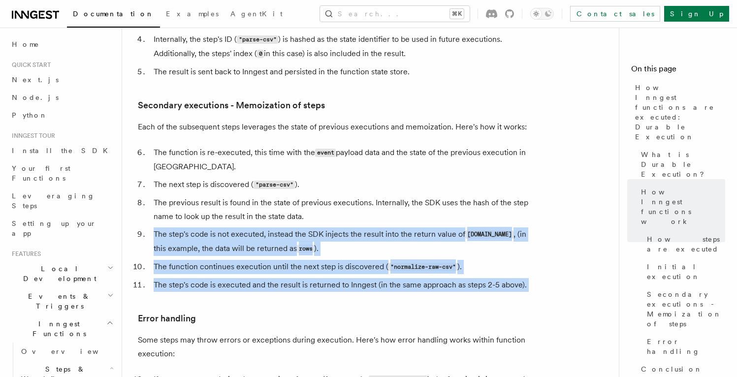
drag, startPoint x: 252, startPoint y: 236, endPoint x: 251, endPoint y: 200, distance: 35.5
click at [251, 200] on ol "The function is re-executed, this time with the event payload data and the stat…" at bounding box center [335, 219] width 394 height 146
click at [251, 227] on li "The step's code is not executed, instead the SDK injects the result into the re…" at bounding box center [341, 241] width 381 height 29
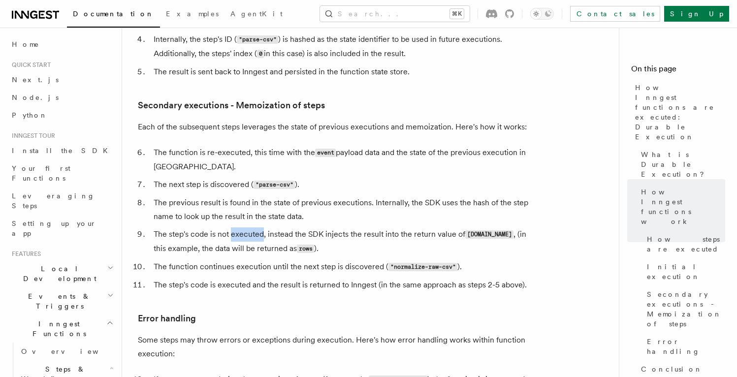
click at [251, 227] on li "The step's code is not executed, instead the SDK injects the result into the re…" at bounding box center [341, 241] width 381 height 29
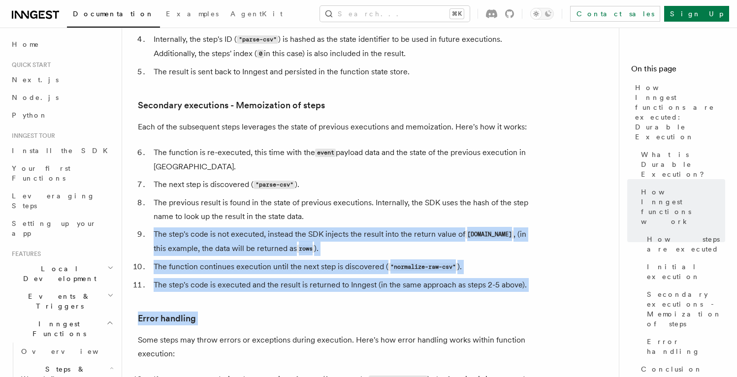
drag, startPoint x: 251, startPoint y: 200, endPoint x: 246, endPoint y: 253, distance: 52.9
drag, startPoint x: 246, startPoint y: 253, endPoint x: 245, endPoint y: 196, distance: 57.1
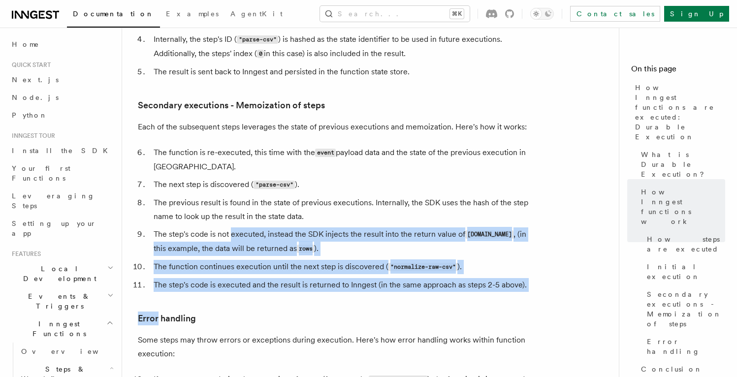
click at [245, 227] on li "The step's code is not executed, instead the SDK injects the result into the re…" at bounding box center [341, 241] width 381 height 29
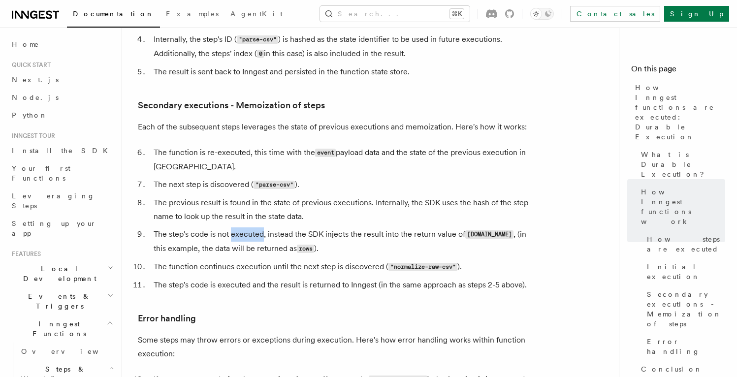
click at [245, 227] on li "The step's code is not executed, instead the SDK injects the result into the re…" at bounding box center [341, 241] width 381 height 29
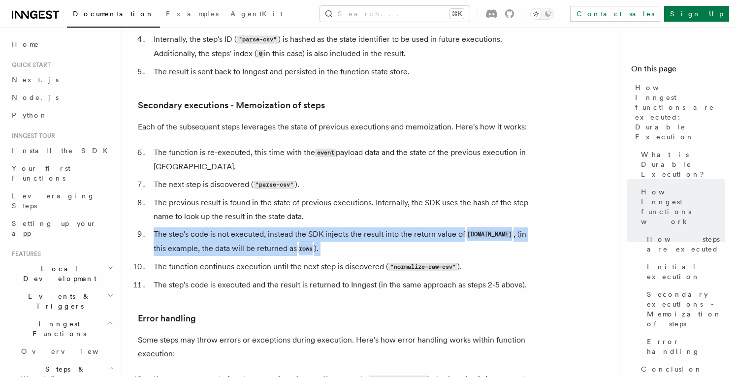
click at [245, 227] on li "The step's code is not executed, instead the SDK injects the result into the re…" at bounding box center [341, 241] width 381 height 29
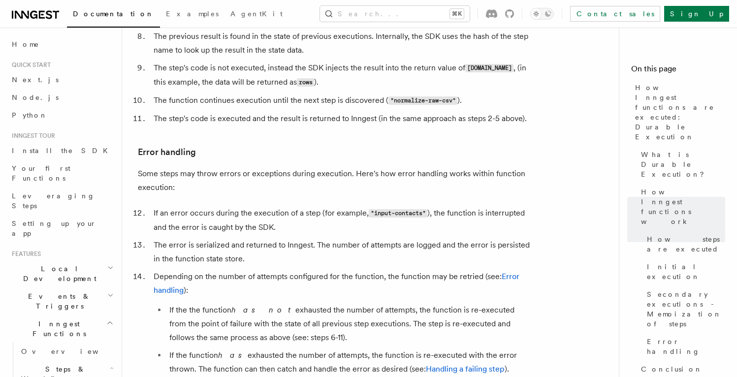
scroll to position [1526, 0]
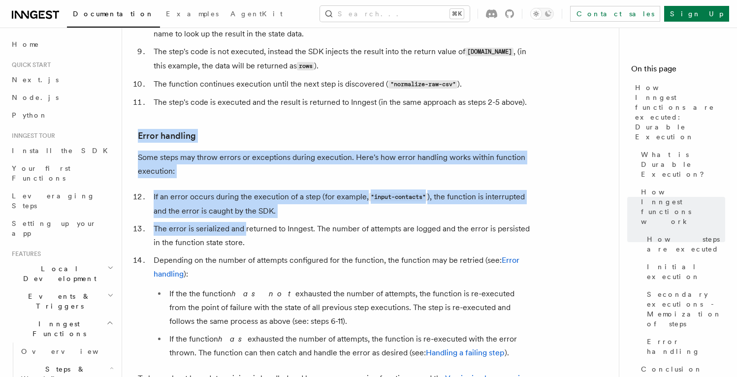
drag, startPoint x: 245, startPoint y: 194, endPoint x: 138, endPoint y: 79, distance: 157.8
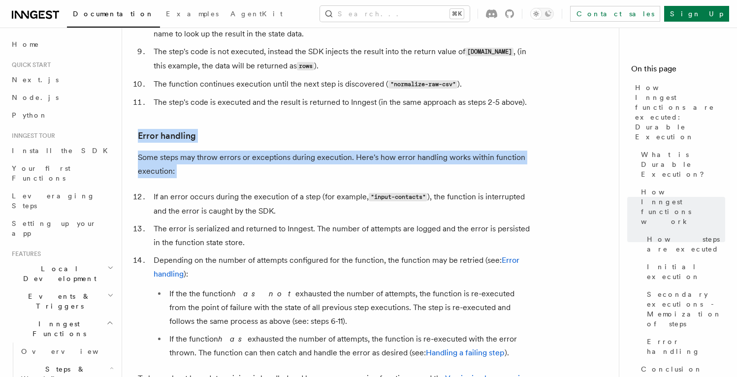
drag, startPoint x: 138, startPoint y: 79, endPoint x: 256, endPoint y: 136, distance: 131.5
click at [256, 151] on p "Some steps may throw errors or exceptions during execution. Here's how error ha…" at bounding box center [335, 165] width 394 height 28
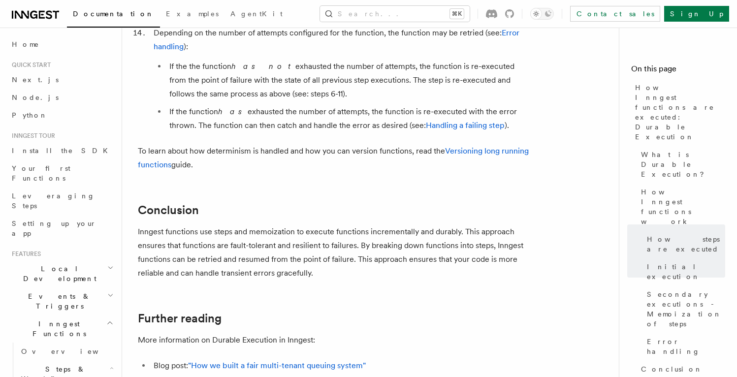
scroll to position [1753, 0]
click at [326, 226] on p "Inngest functions use steps and memoization to execute functions incrementally …" at bounding box center [335, 253] width 394 height 55
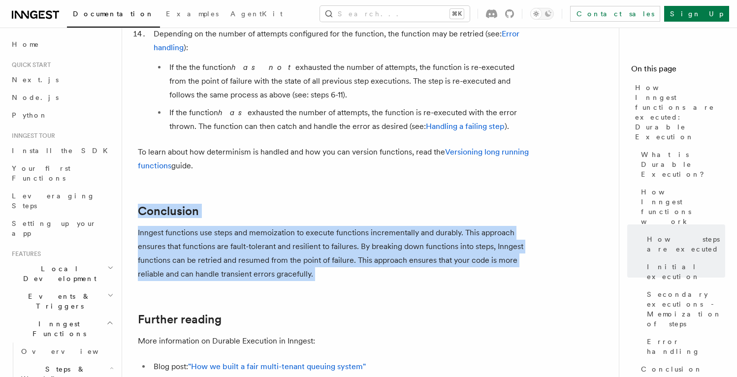
drag, startPoint x: 326, startPoint y: 193, endPoint x: 330, endPoint y: 164, distance: 28.4
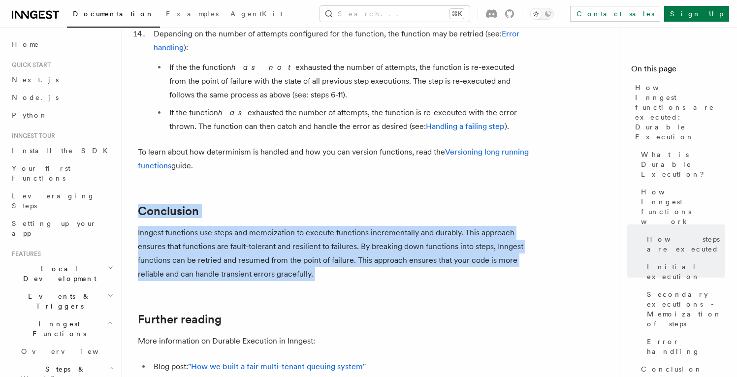
drag, startPoint x: 330, startPoint y: 164, endPoint x: 330, endPoint y: 212, distance: 47.8
click at [330, 226] on p "Inngest functions use steps and memoization to execute functions incrementally …" at bounding box center [335, 253] width 394 height 55
